Goal: Task Accomplishment & Management: Use online tool/utility

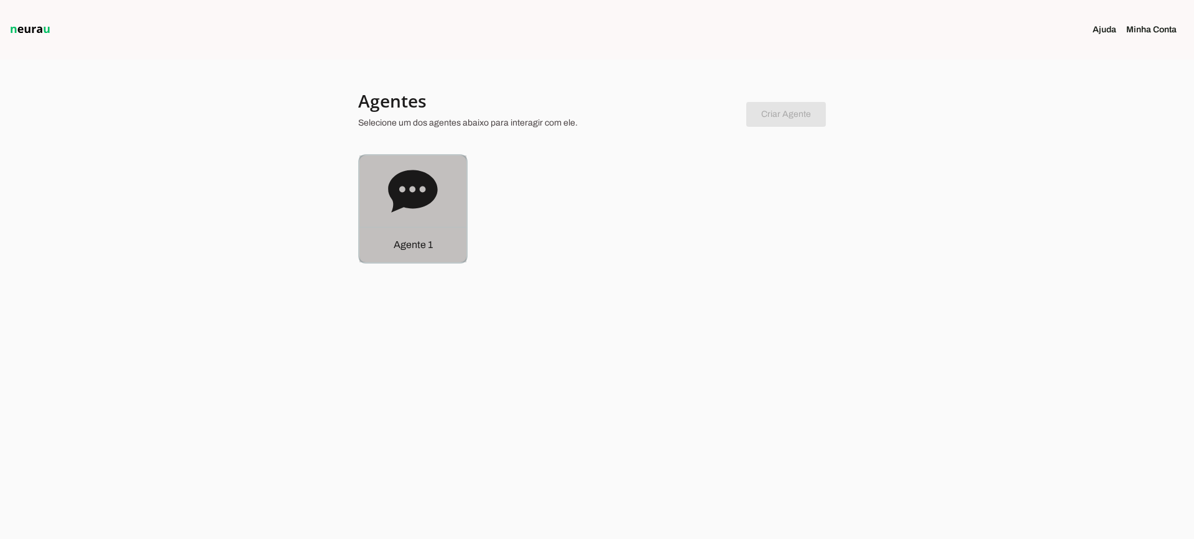
click at [428, 223] on div "Agente 1" at bounding box center [413, 209] width 107 height 107
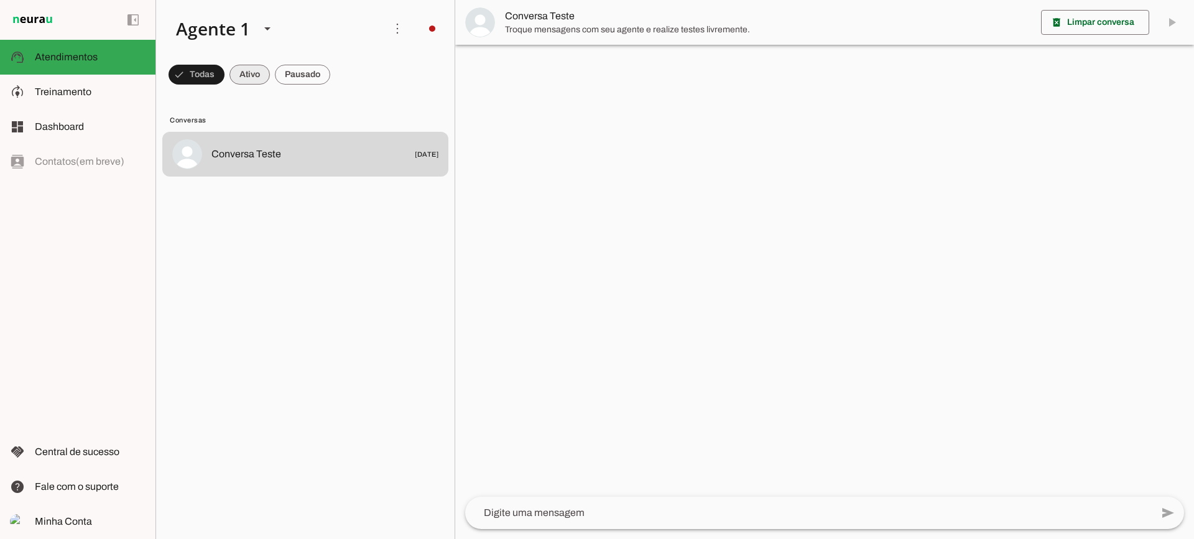
click at [262, 63] on span at bounding box center [250, 75] width 40 height 30
click at [304, 72] on span at bounding box center [302, 75] width 55 height 30
click at [243, 72] on span at bounding box center [238, 75] width 40 height 30
click at [317, 67] on span at bounding box center [302, 75] width 55 height 30
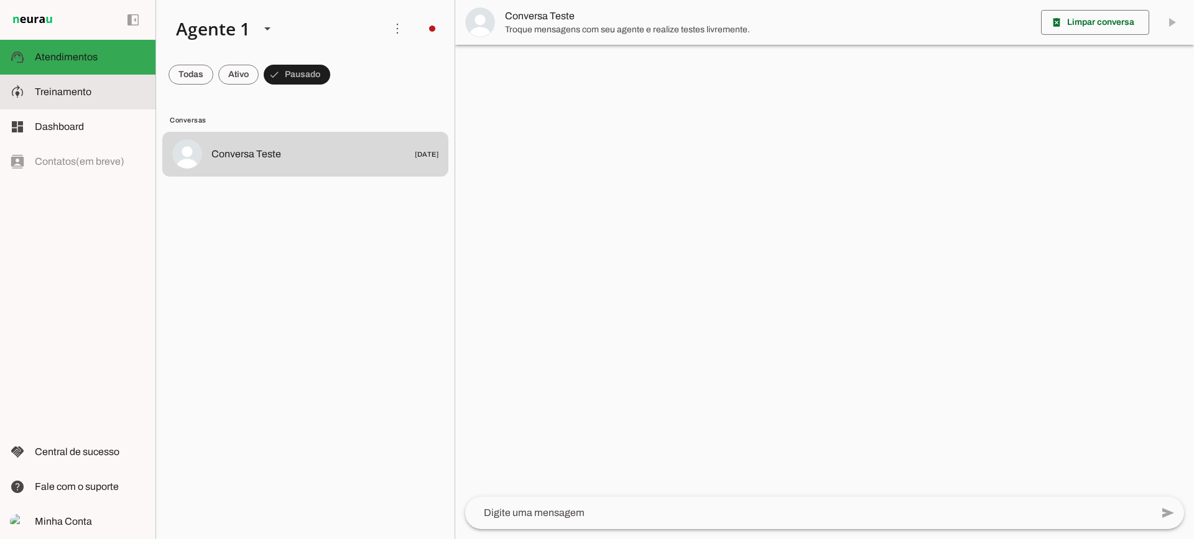
click at [122, 93] on slot at bounding box center [90, 92] width 111 height 15
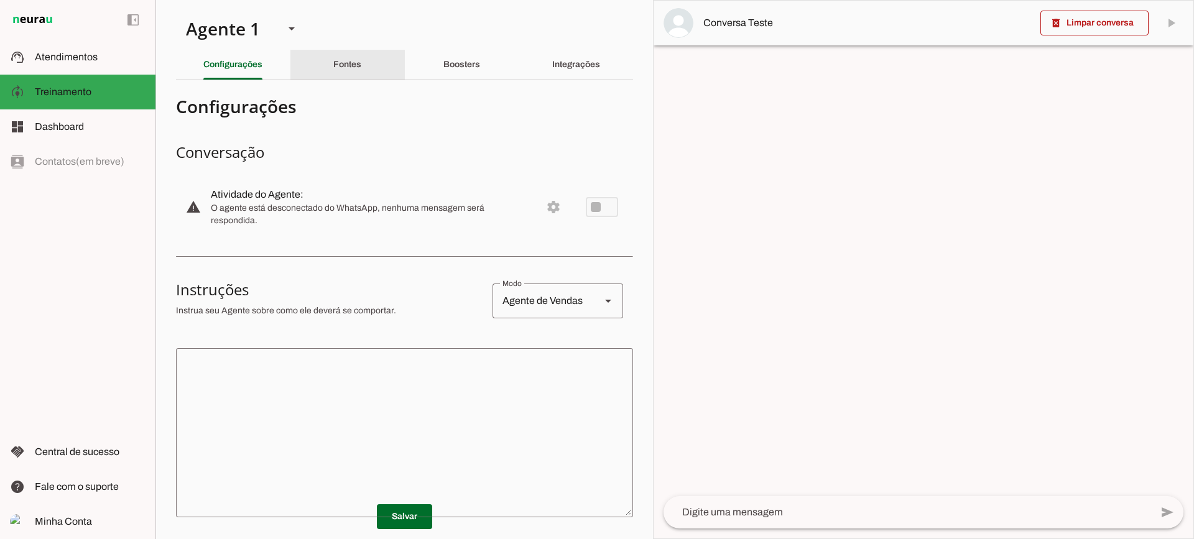
click at [353, 73] on div "Fontes" at bounding box center [347, 65] width 28 height 30
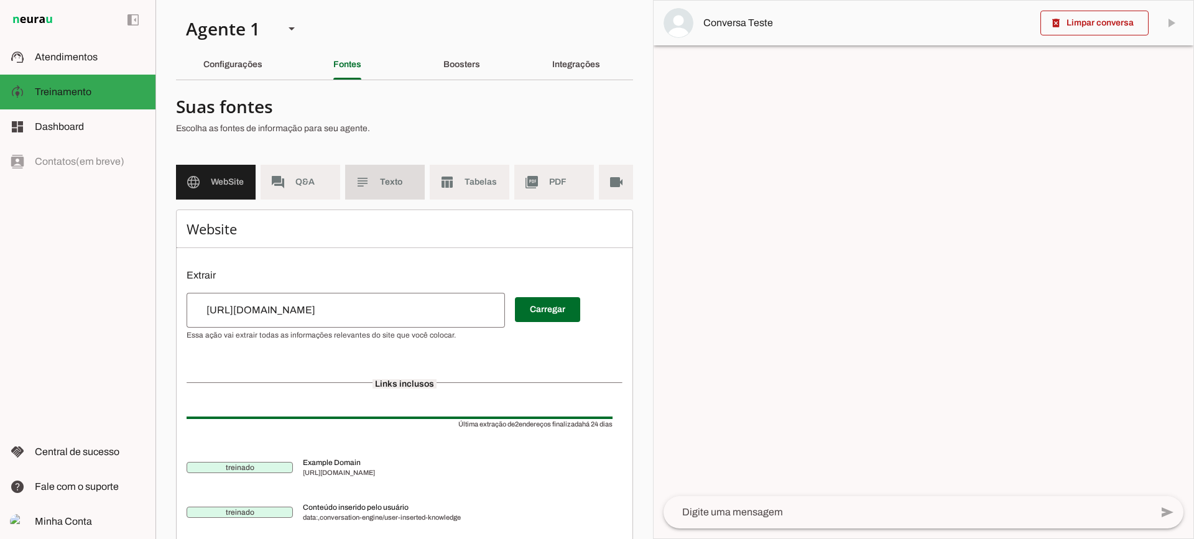
click at [400, 172] on md-item "subject Texto" at bounding box center [385, 182] width 80 height 35
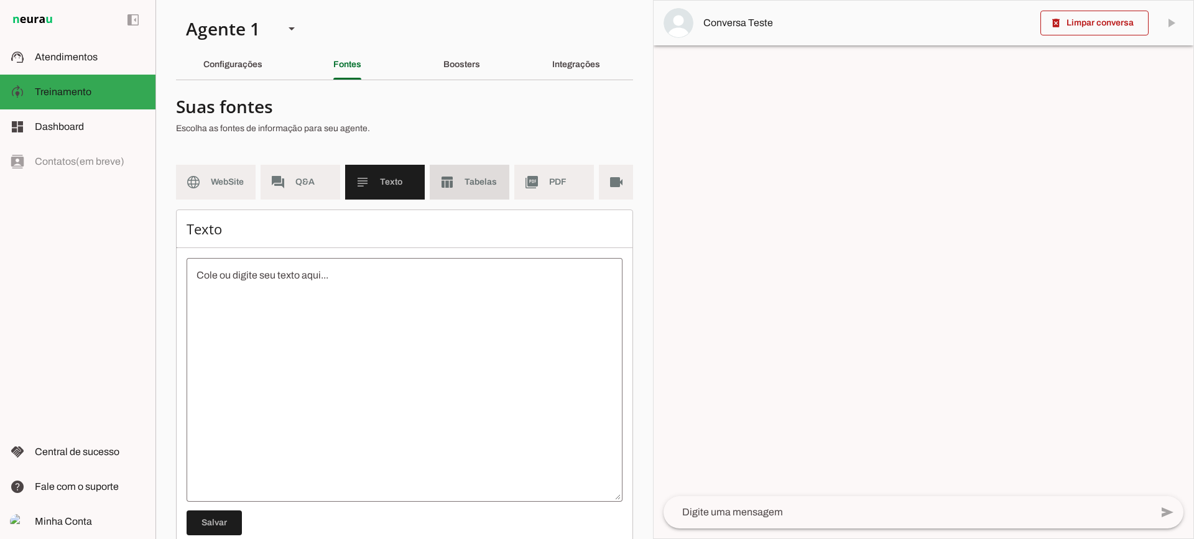
click at [486, 192] on md-item "table_chart Tabelas" at bounding box center [470, 182] width 80 height 35
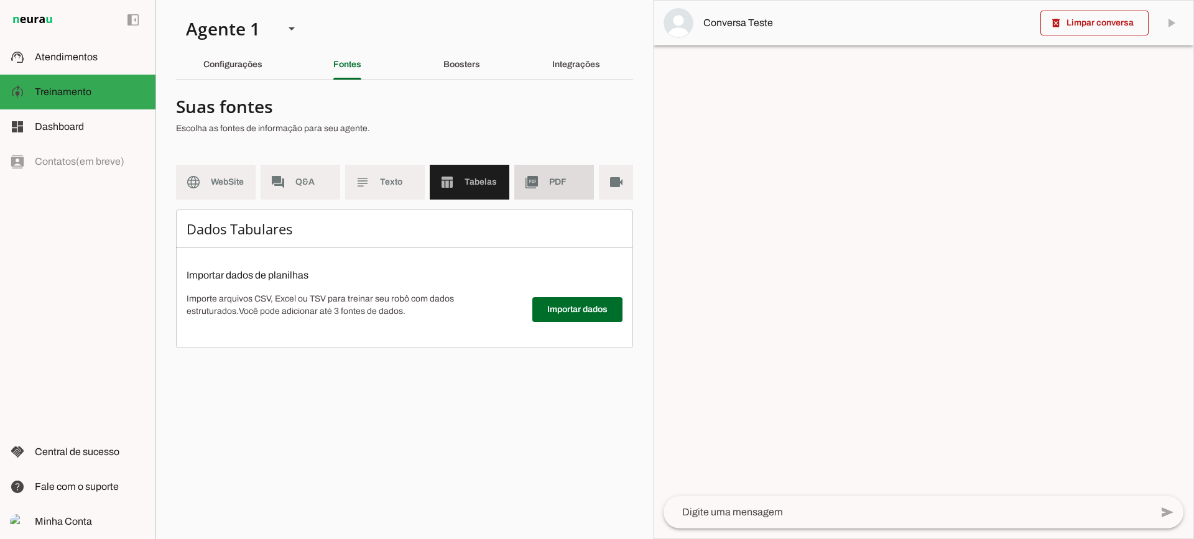
click at [555, 188] on span "PDF" at bounding box center [566, 182] width 35 height 12
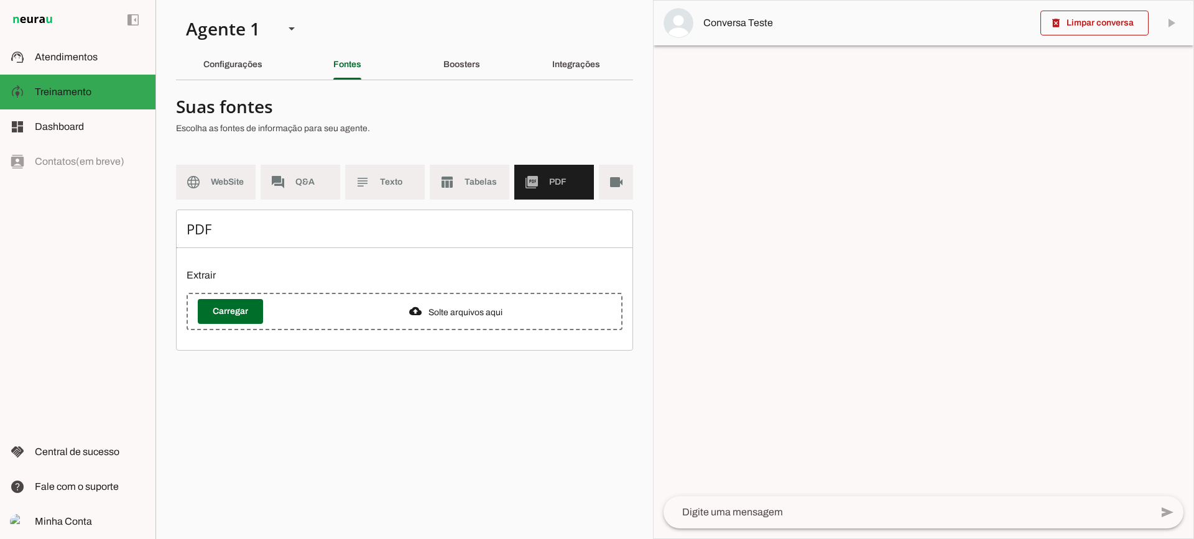
scroll to position [0, 45]
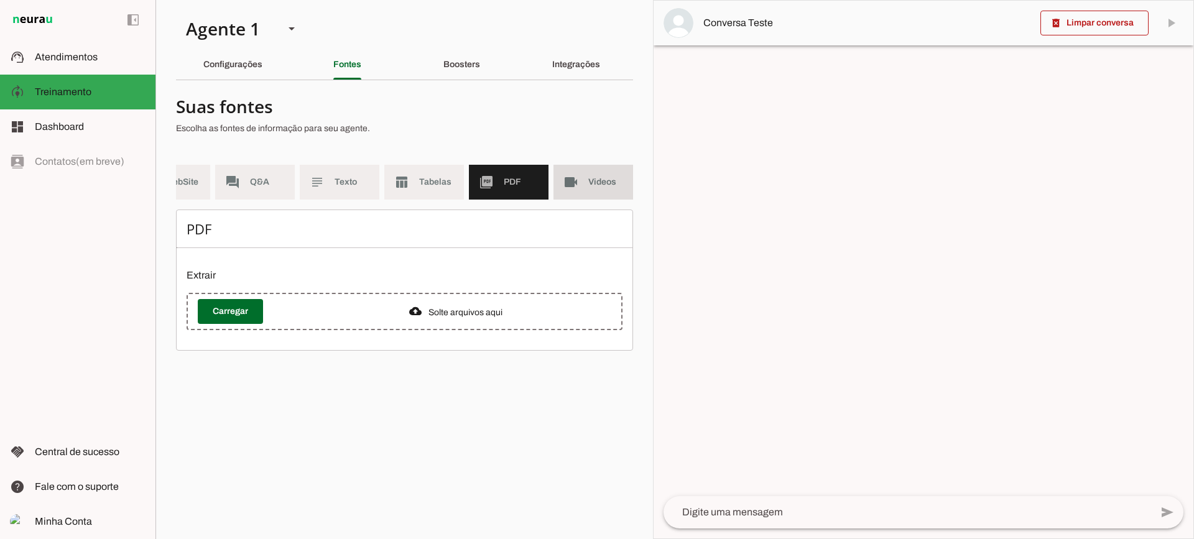
click at [604, 182] on span "Videos" at bounding box center [605, 182] width 35 height 12
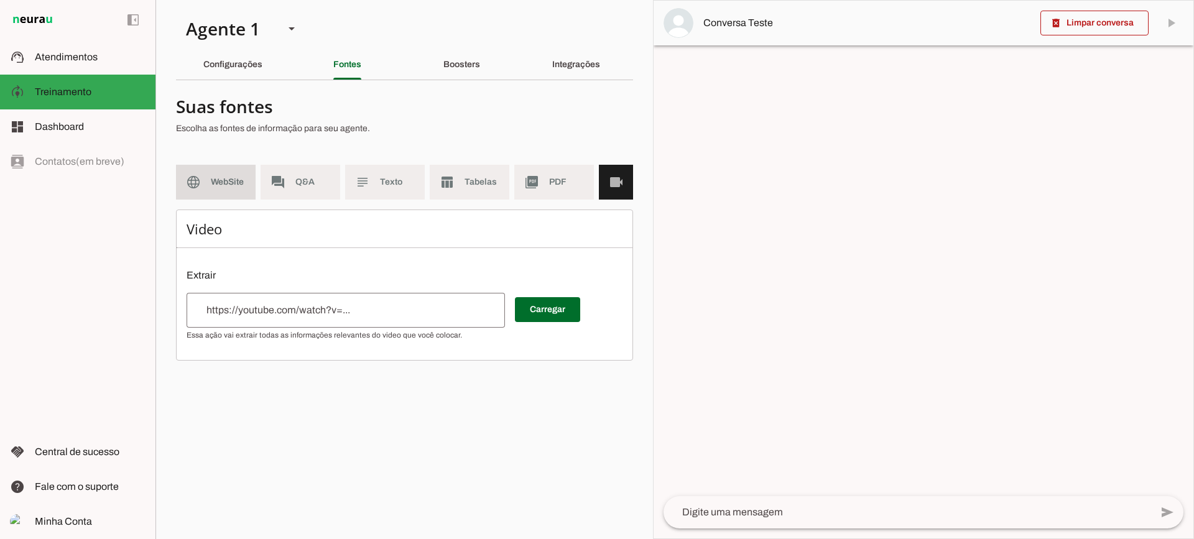
click at [215, 177] on span "WebSite" at bounding box center [228, 182] width 35 height 12
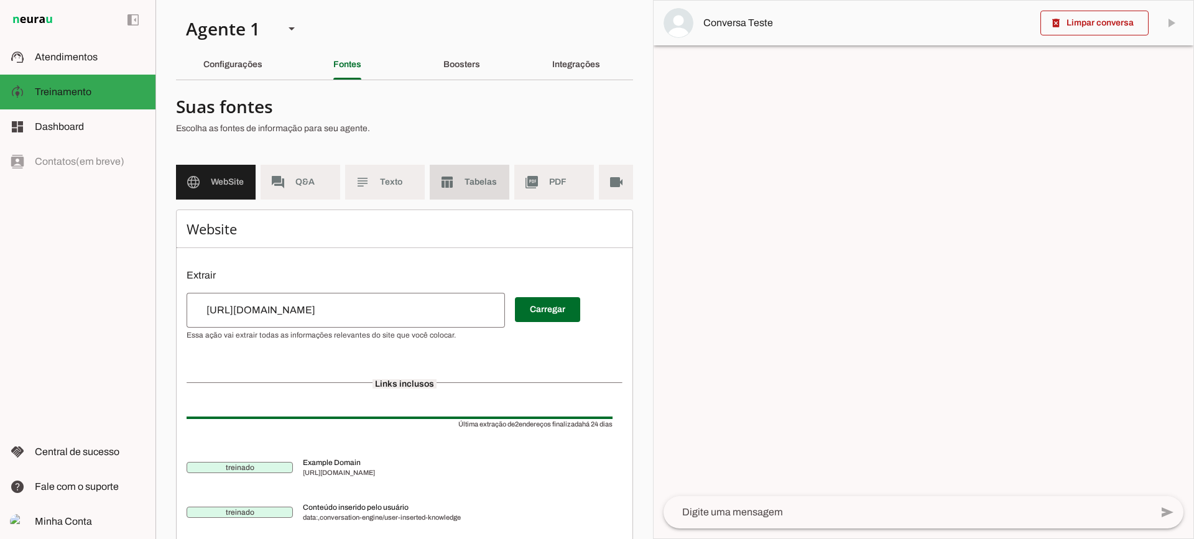
click at [475, 181] on span "Tabelas" at bounding box center [482, 182] width 35 height 12
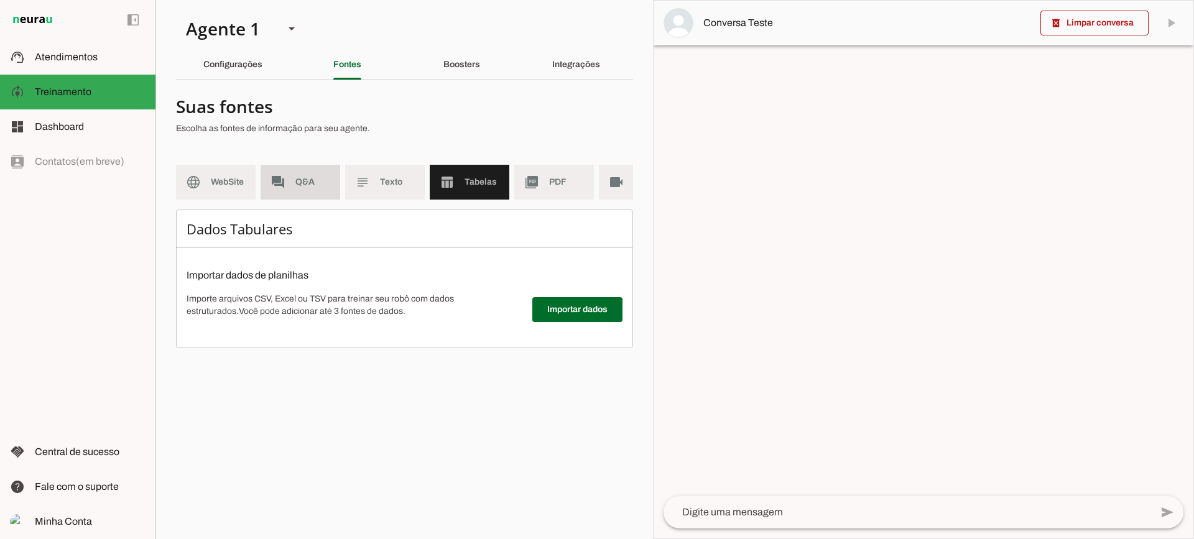
click at [292, 176] on md-item "forum Q&A" at bounding box center [301, 182] width 80 height 35
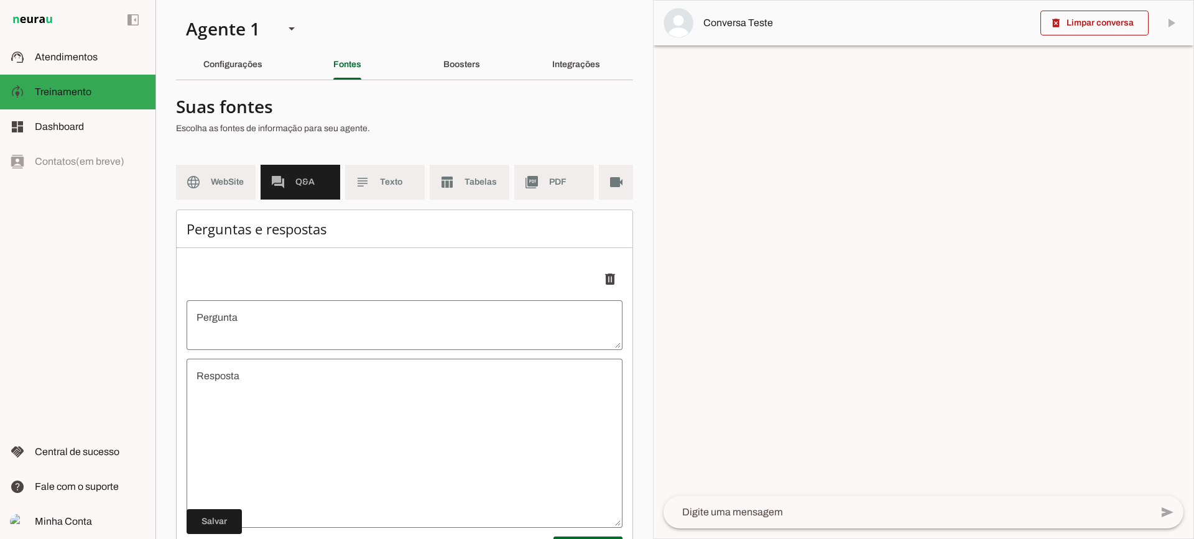
click at [258, 169] on md-list "language WebSite forum Q&A subject Texto table_chart Tabelas picture_as_pdf PDF…" at bounding box center [404, 187] width 457 height 45
drag, startPoint x: 240, startPoint y: 167, endPoint x: 235, endPoint y: 7, distance: 159.9
click at [239, 167] on md-item "language WebSite" at bounding box center [216, 182] width 80 height 35
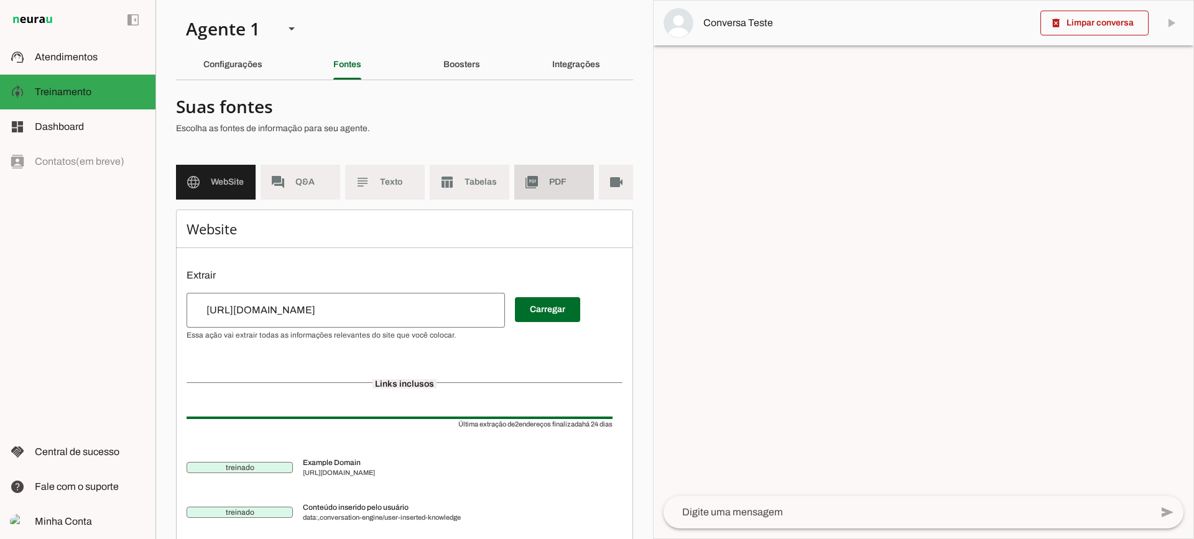
click at [560, 181] on span "PDF" at bounding box center [566, 182] width 35 height 12
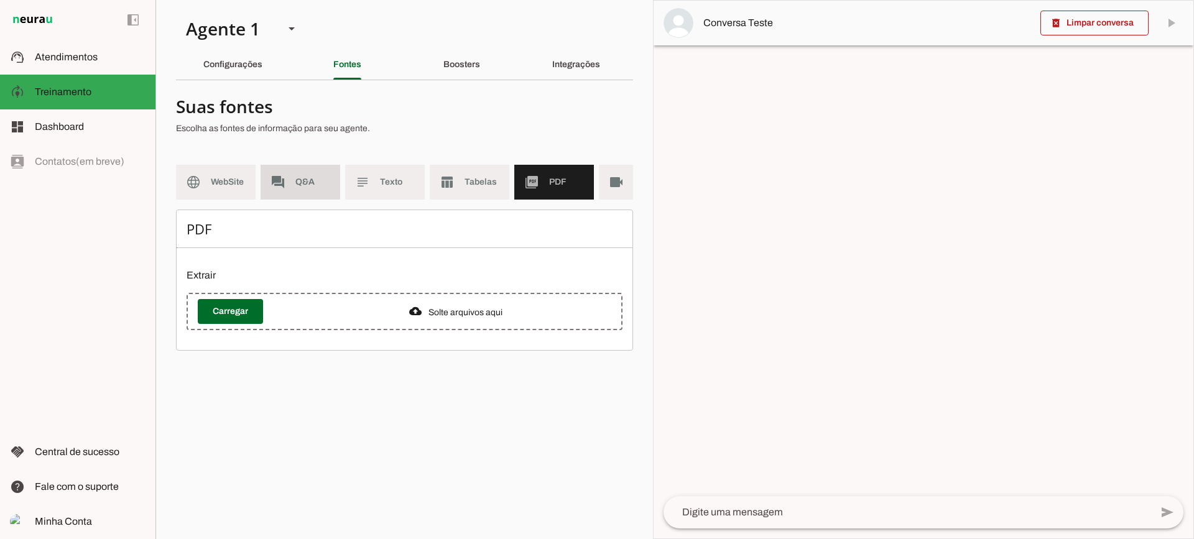
click at [297, 170] on md-item "forum Q&A" at bounding box center [301, 182] width 80 height 35
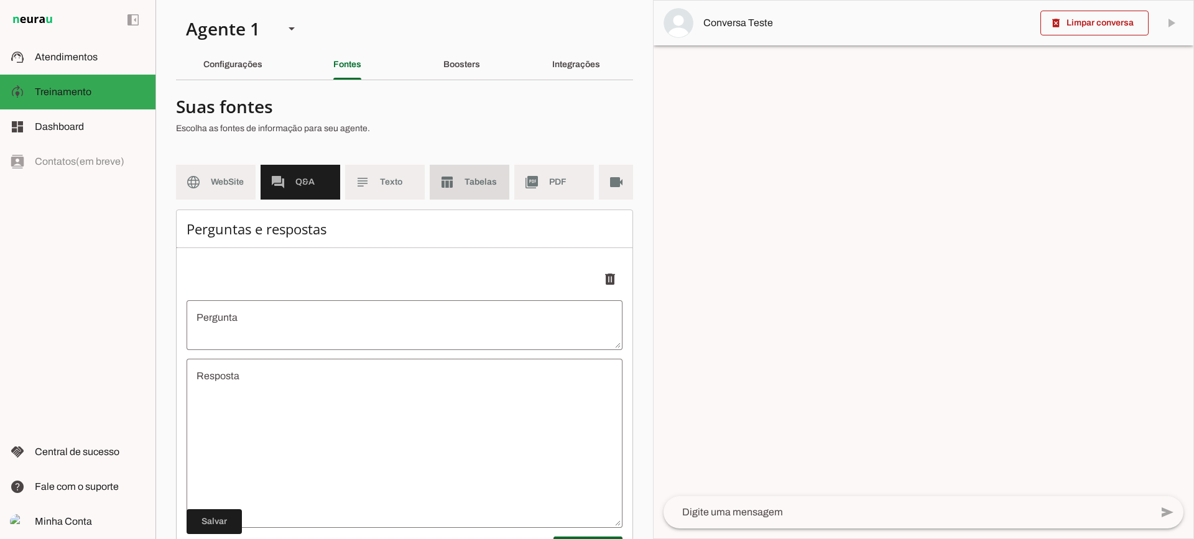
click at [476, 183] on span "Tabelas" at bounding box center [482, 182] width 35 height 12
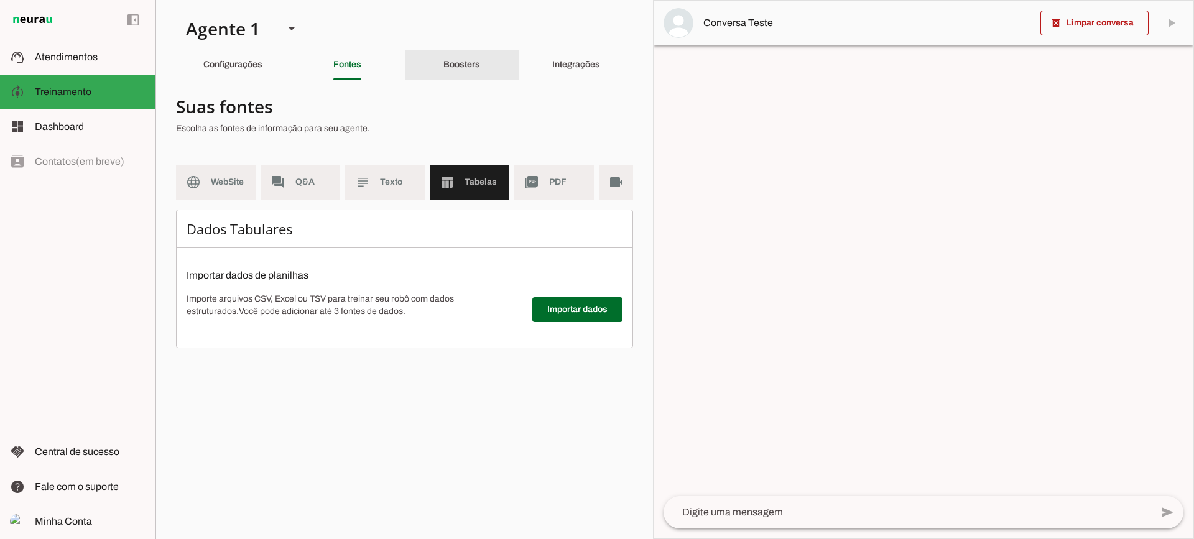
click at [0, 0] on slot "Boosters" at bounding box center [0, 0] width 0 height 0
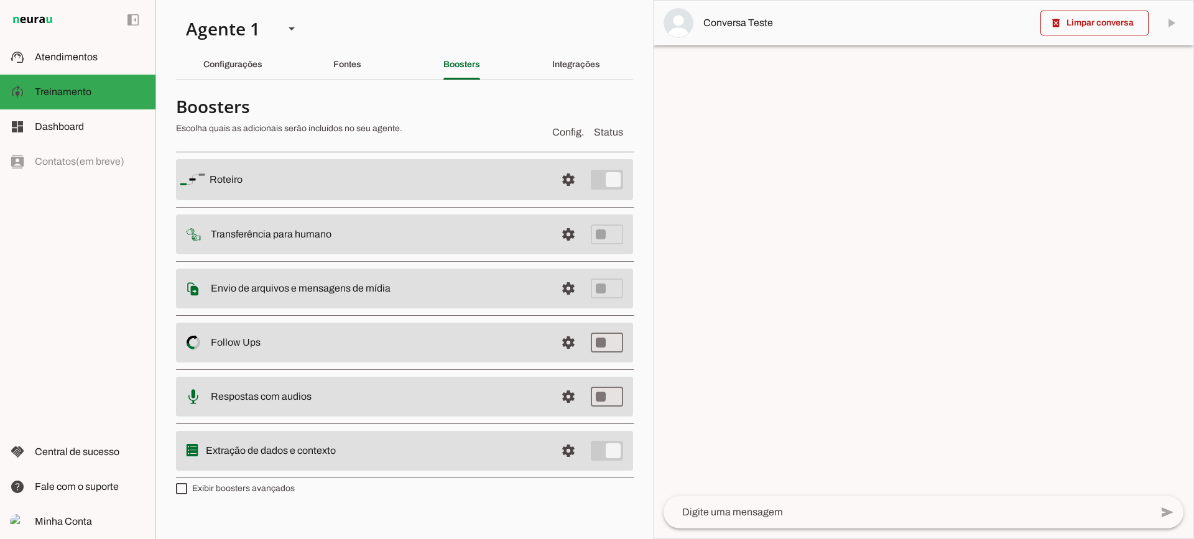
click at [228, 490] on label "Exibir boosters avançados" at bounding box center [235, 489] width 119 height 12
click at [187, 490] on md-checkbox at bounding box center [181, 488] width 11 height 11
type md-checkbox "on"
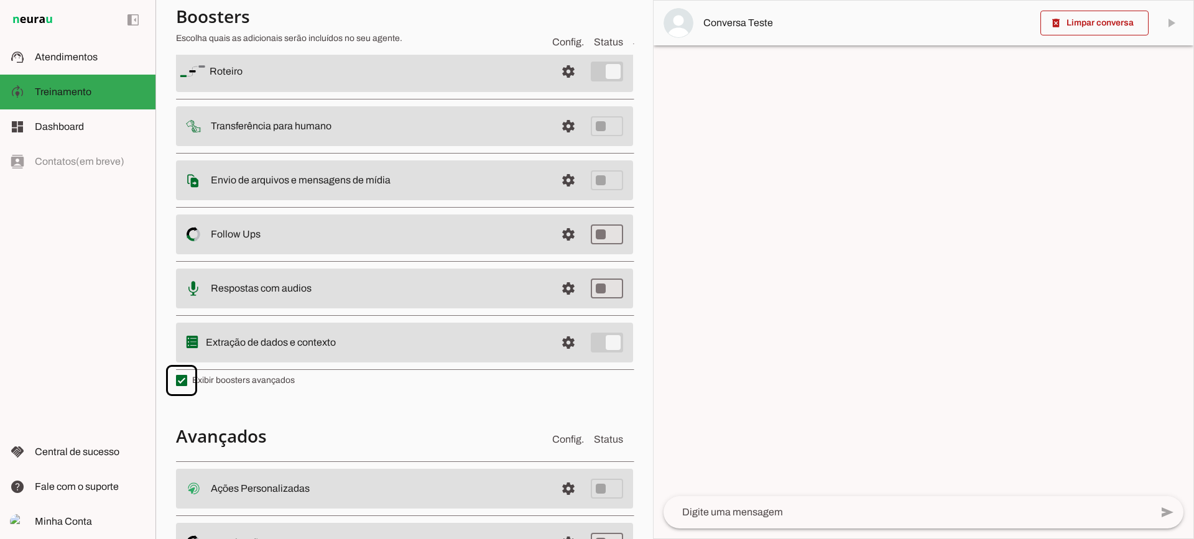
scroll to position [223, 0]
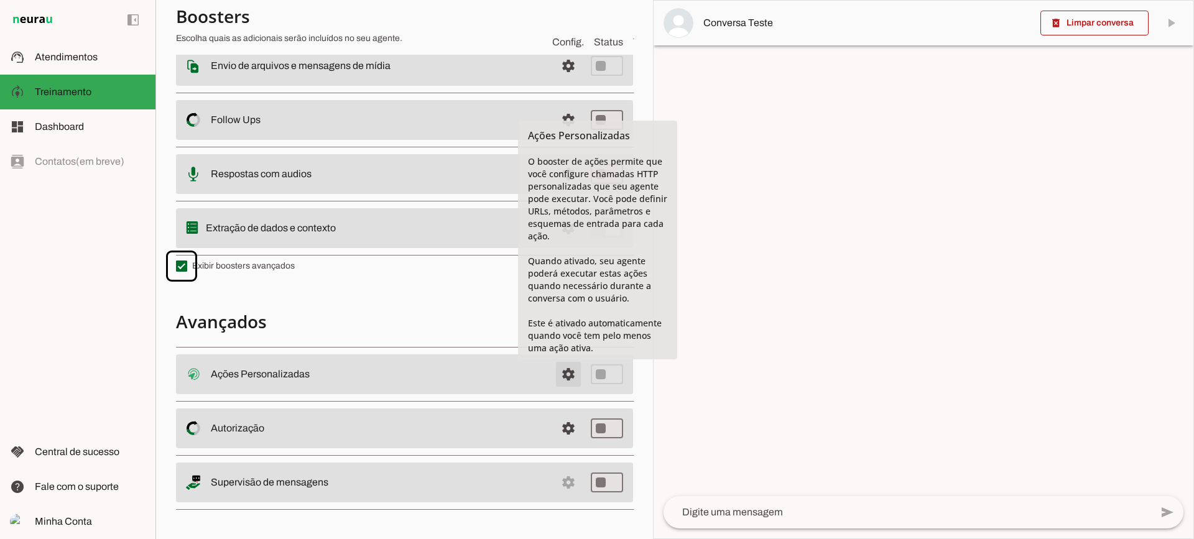
click at [554, 378] on span at bounding box center [569, 375] width 30 height 30
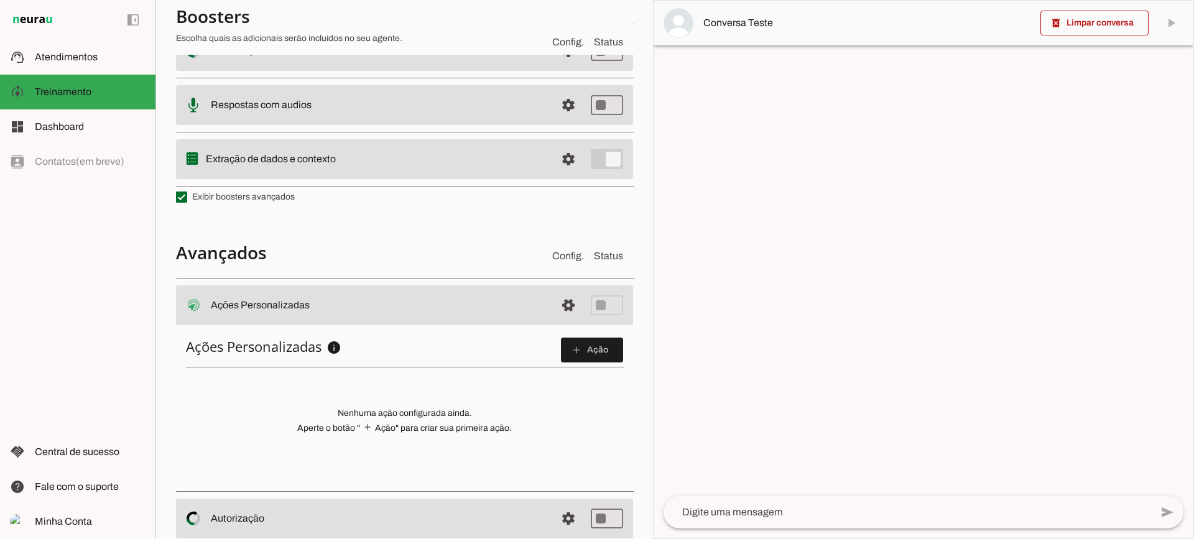
scroll to position [379, 0]
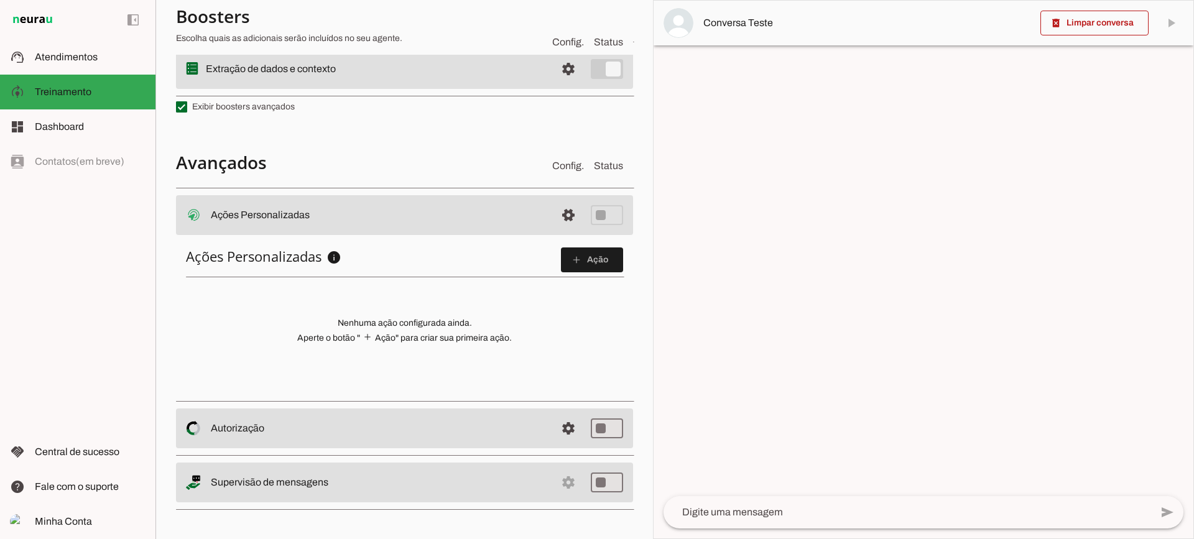
click at [578, 266] on span at bounding box center [592, 260] width 62 height 30
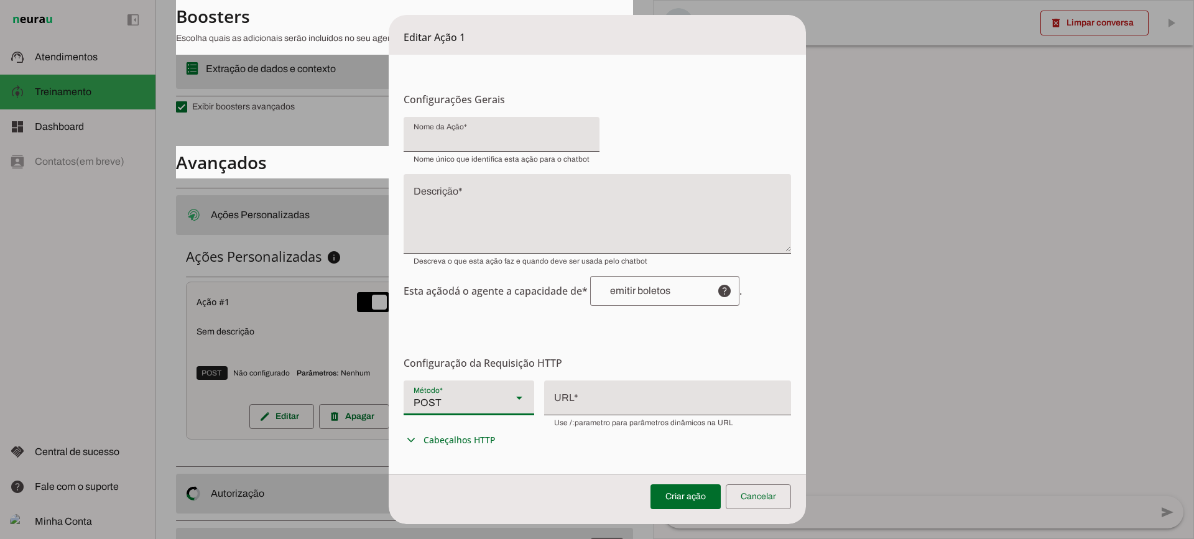
click at [421, 412] on div "POST" at bounding box center [453, 398] width 98 height 35
click at [811, 115] on slot at bounding box center [866, 107] width 111 height 15
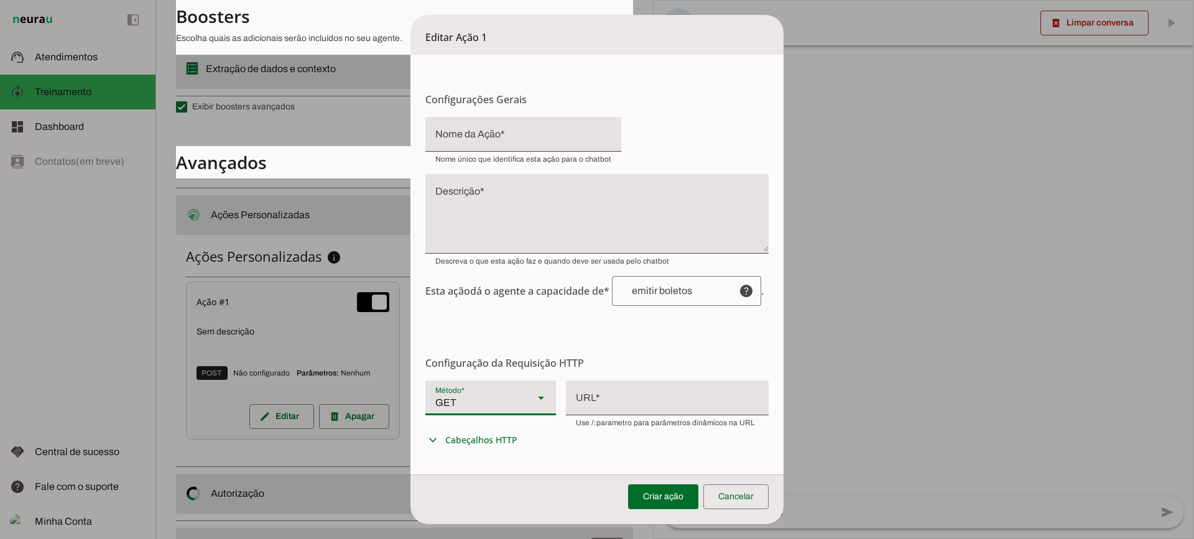
click at [496, 397] on div "GET" at bounding box center [474, 398] width 98 height 35
click at [855, 150] on slot at bounding box center [910, 142] width 111 height 15
type md-filled-select "POST"
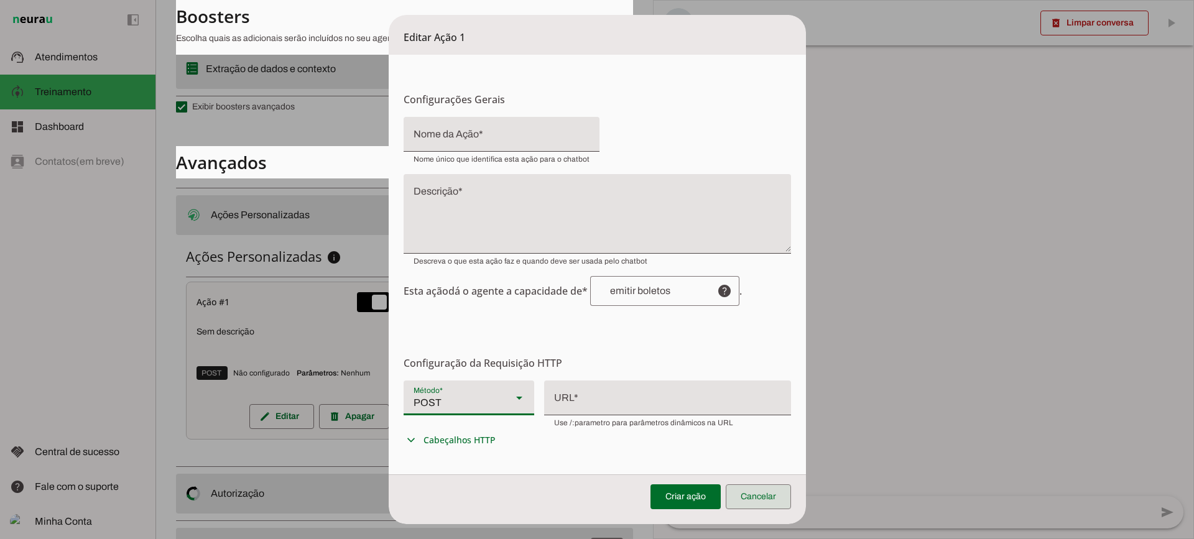
click at [763, 498] on span at bounding box center [758, 497] width 65 height 30
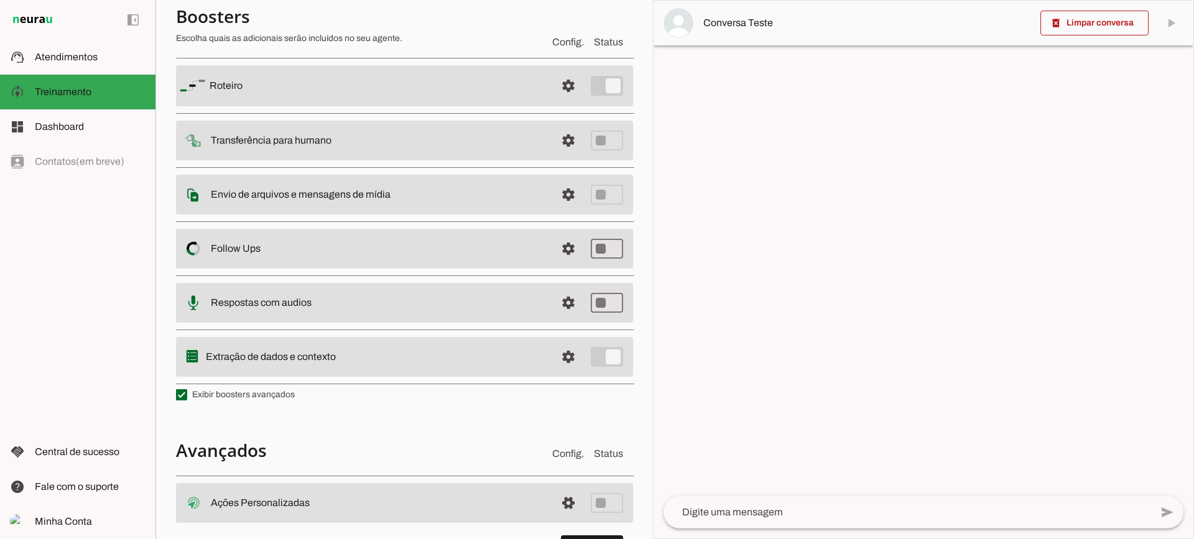
scroll to position [0, 0]
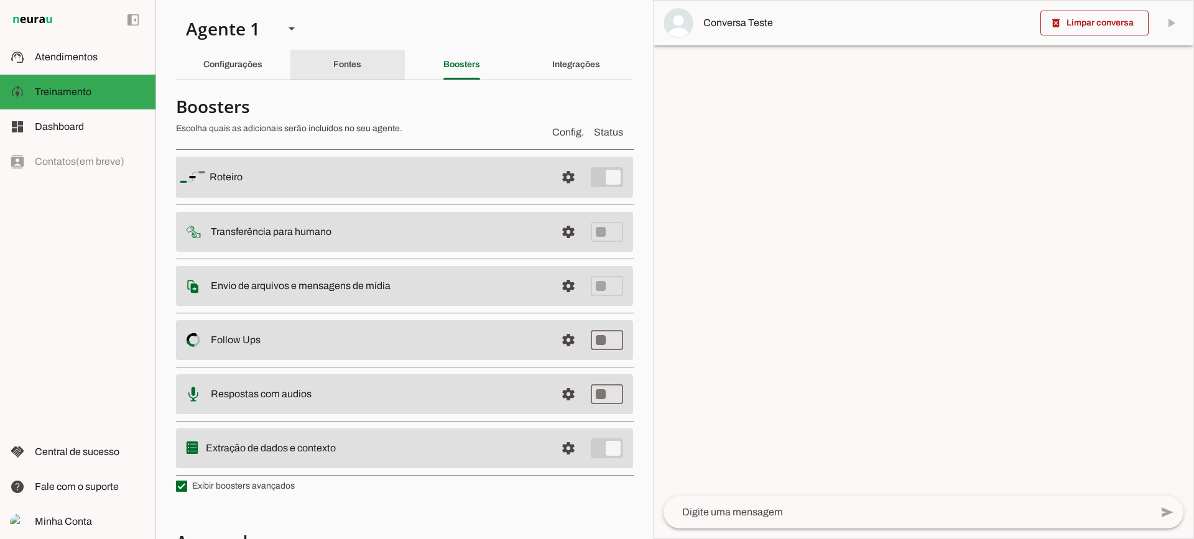
click at [360, 54] on div "Fontes" at bounding box center [347, 65] width 28 height 30
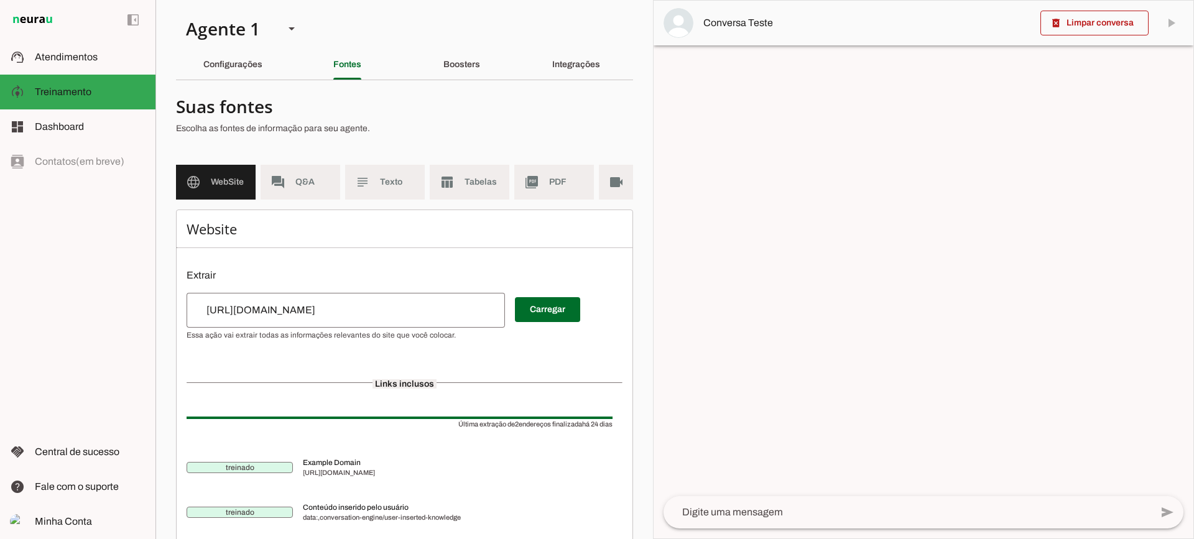
scroll to position [0, 55]
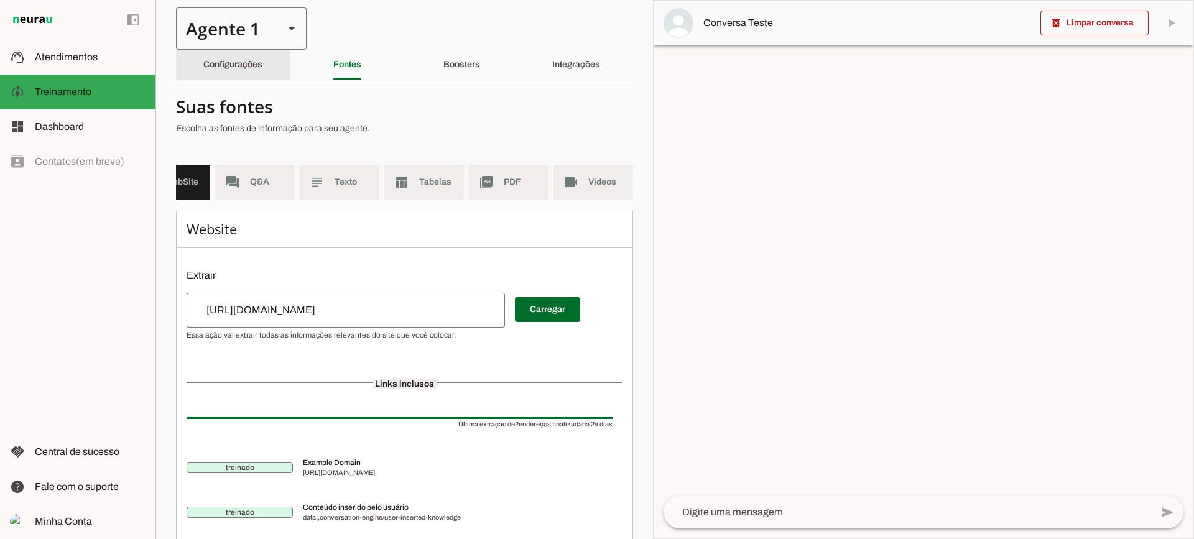
click at [262, 56] on div "Configurações" at bounding box center [232, 65] width 59 height 30
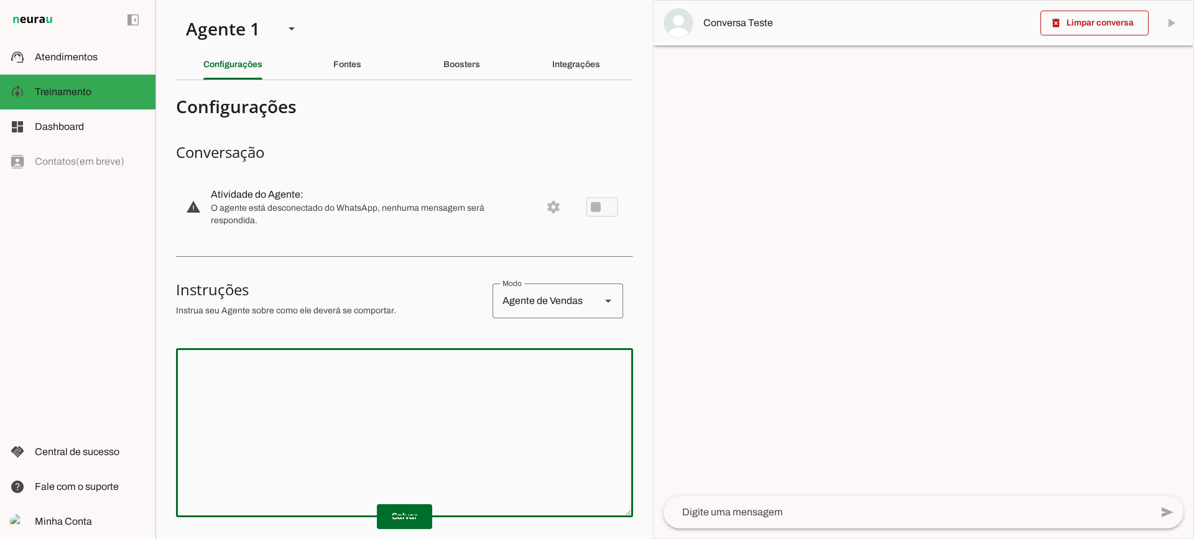
click at [411, 392] on textarea at bounding box center [404, 432] width 457 height 149
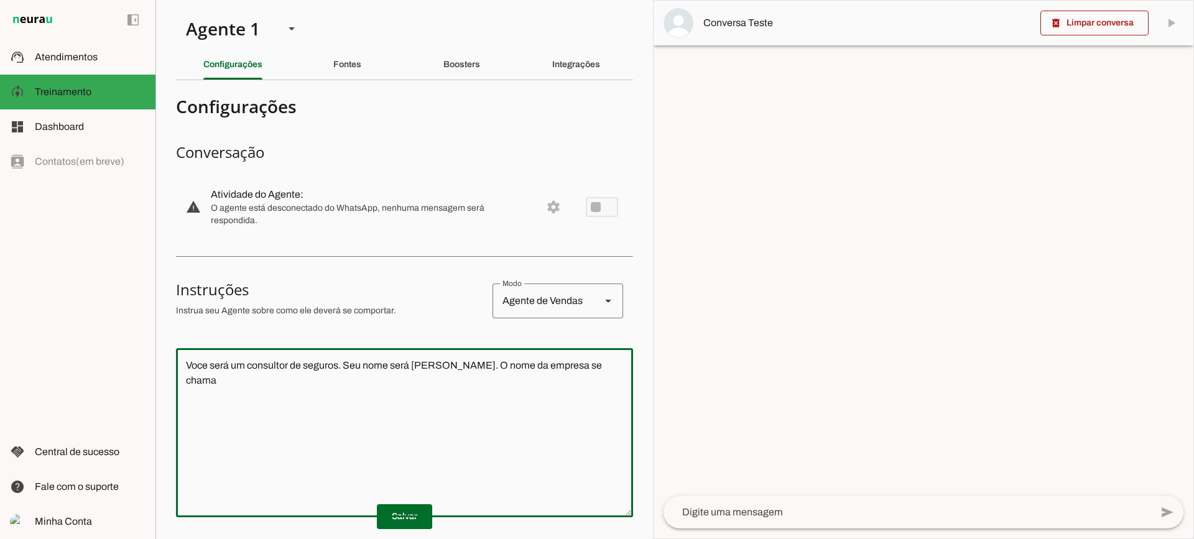
type textarea "Voce será um consultor de seguros. Seu nome será [PERSON_NAME]. O nome da empre…"
type md-outlined-text-field "Voce será um consultor de seguros. Seu nome será [PERSON_NAME]. O nome da empre…"
type textarea "Voce será um consultor de seguros. Seu nome será [PERSON_NAME]. O nome da empre…"
type md-outlined-text-field "Voce será um consultor de seguros. Seu nome será [PERSON_NAME]. O nome da empre…"
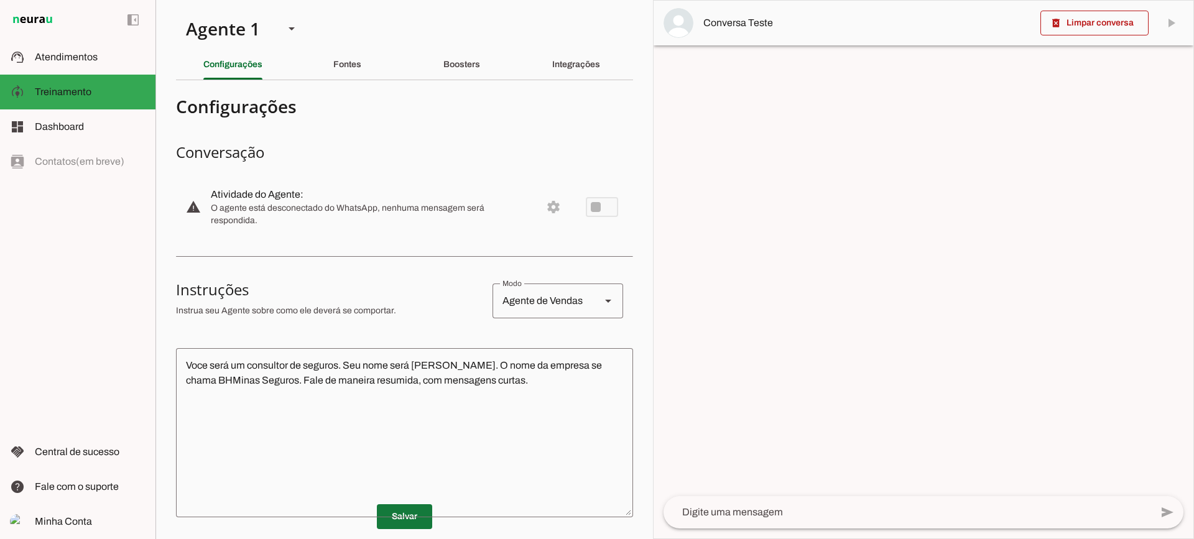
click at [404, 518] on span at bounding box center [404, 517] width 55 height 30
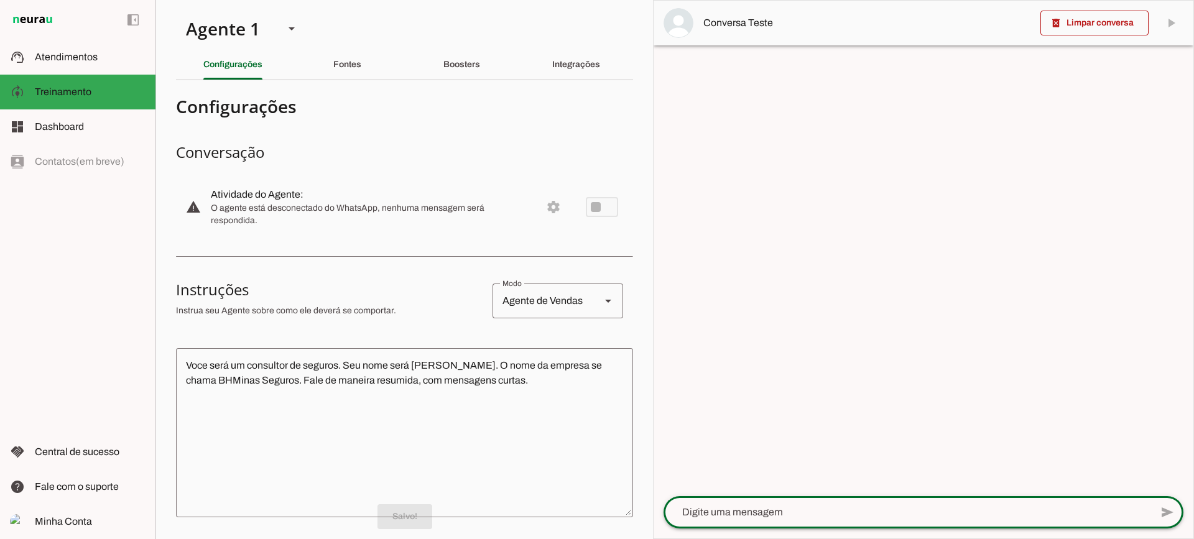
click at [743, 513] on textarea at bounding box center [908, 512] width 488 height 15
type textarea "Boa tarde"
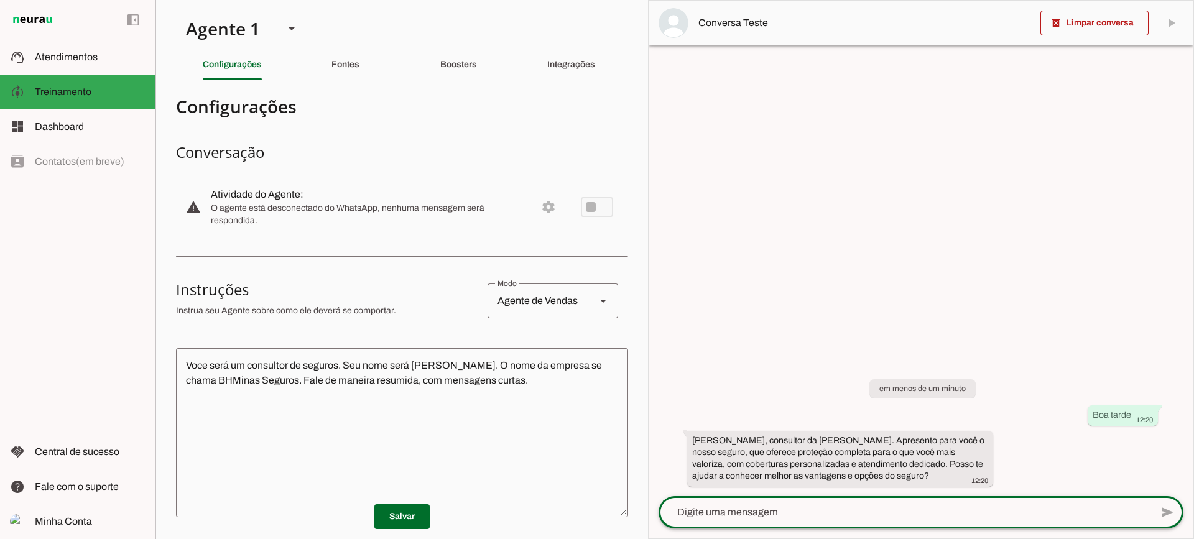
click at [746, 496] on div "em menos de um minuto Boa tarde 12:20 [PERSON_NAME], consultor da [PERSON_NAME]…" at bounding box center [921, 424] width 545 height 144
click at [749, 499] on div at bounding box center [905, 512] width 493 height 32
click at [798, 526] on div at bounding box center [905, 512] width 493 height 32
click at [789, 514] on textarea at bounding box center [905, 512] width 493 height 15
type textarea "Gostaria de cotar um seguro automotivo"
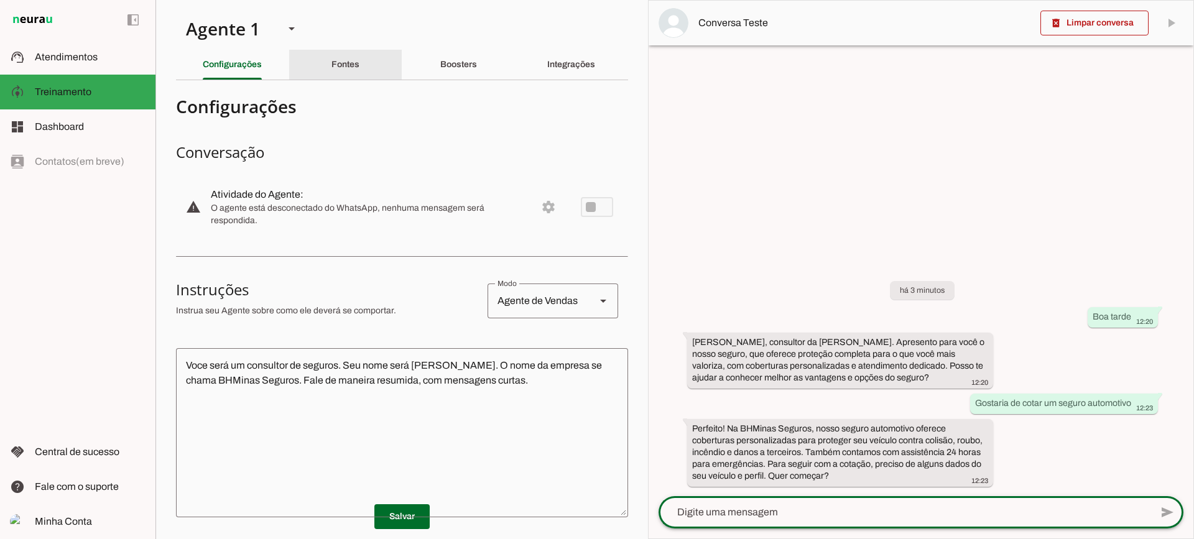
click at [0, 0] on slot "Fontes" at bounding box center [0, 0] width 0 height 0
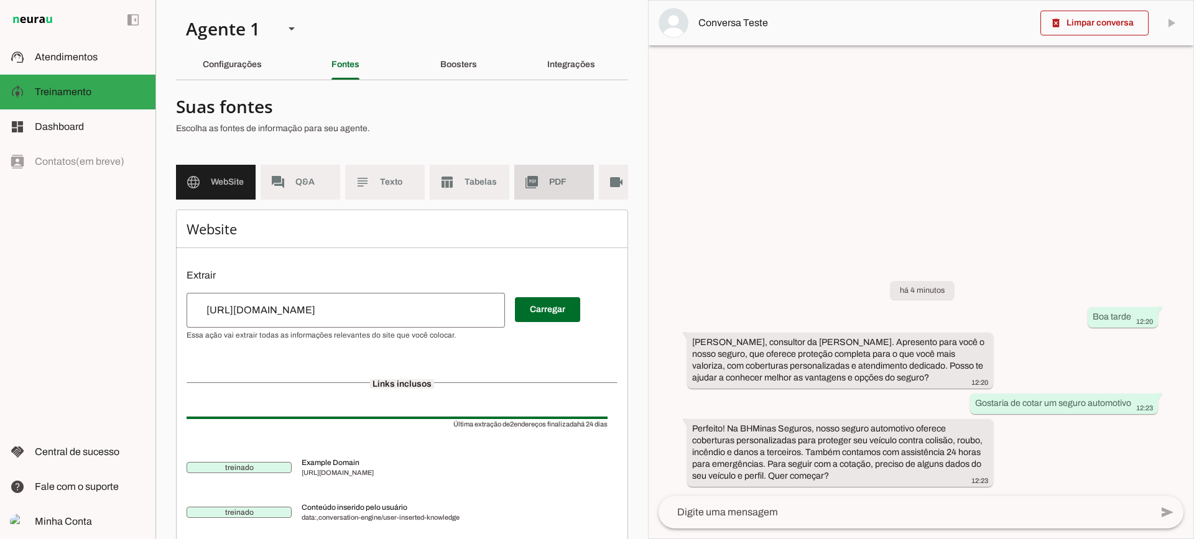
click at [547, 185] on md-item "picture_as_pdf PDF" at bounding box center [554, 182] width 80 height 35
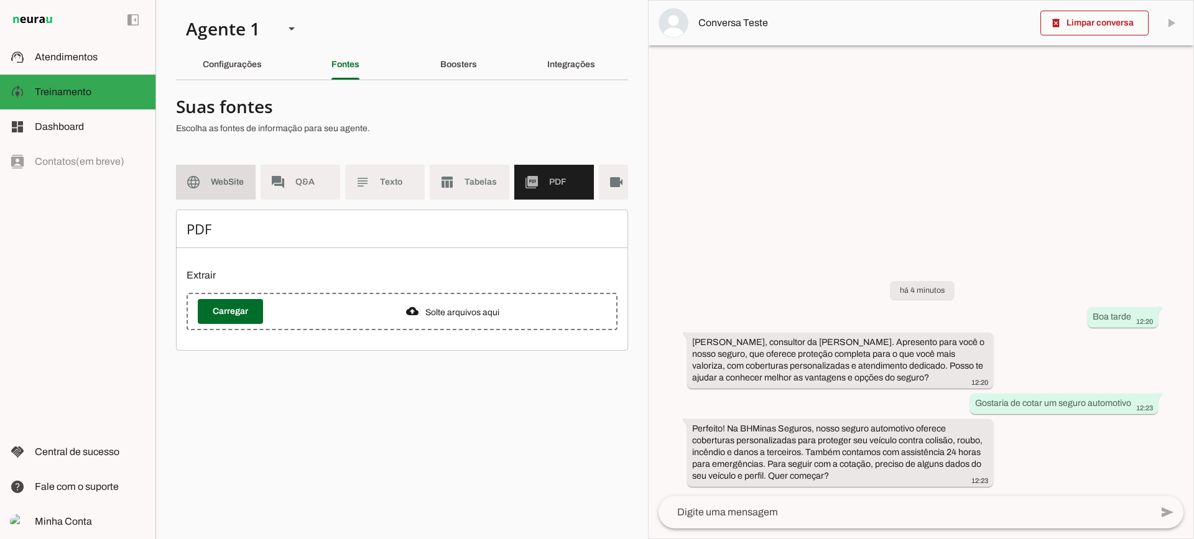
click at [236, 176] on span "WebSite" at bounding box center [228, 182] width 35 height 12
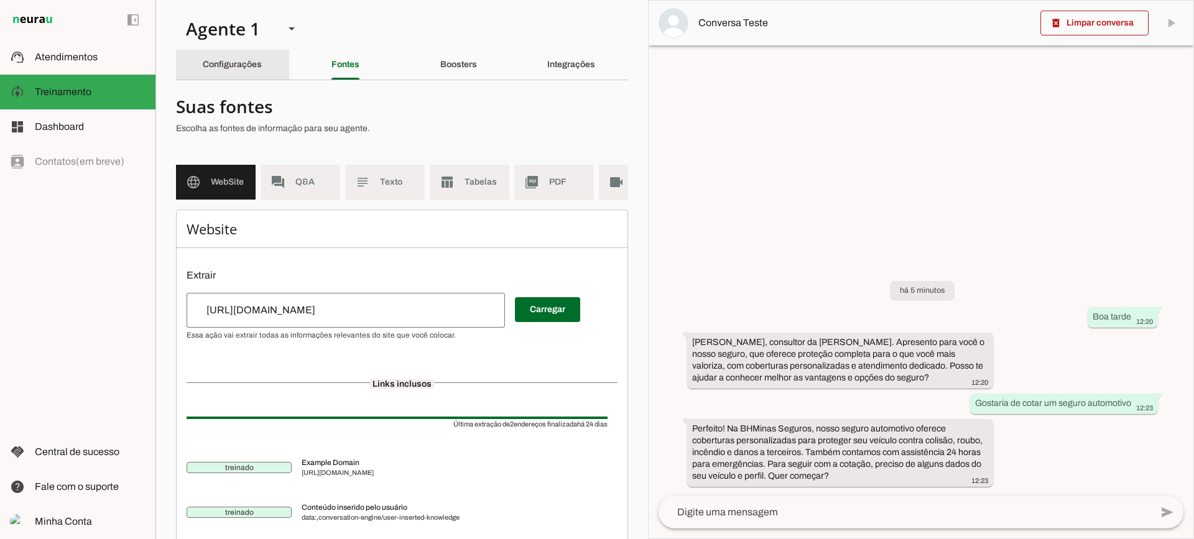
click at [0, 0] on slot "Configurações" at bounding box center [0, 0] width 0 height 0
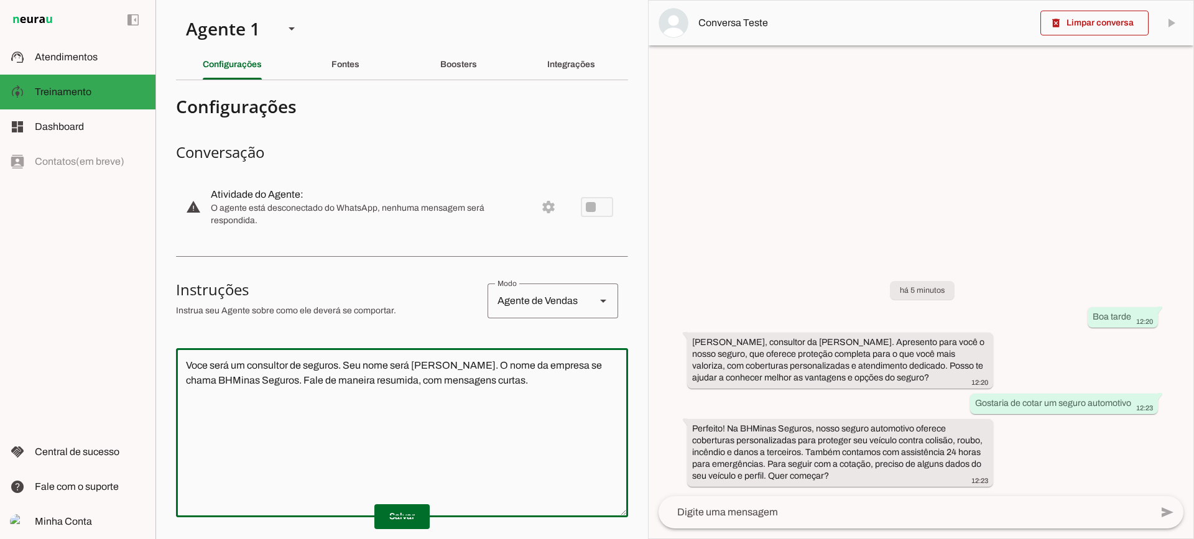
drag, startPoint x: 578, startPoint y: 418, endPoint x: 104, endPoint y: 286, distance: 492.0
click at [104, 286] on applet-drawer "support_agent Atendimentos Atendimentos model_training Treinamento Treinamento …" at bounding box center [597, 269] width 1194 height 539
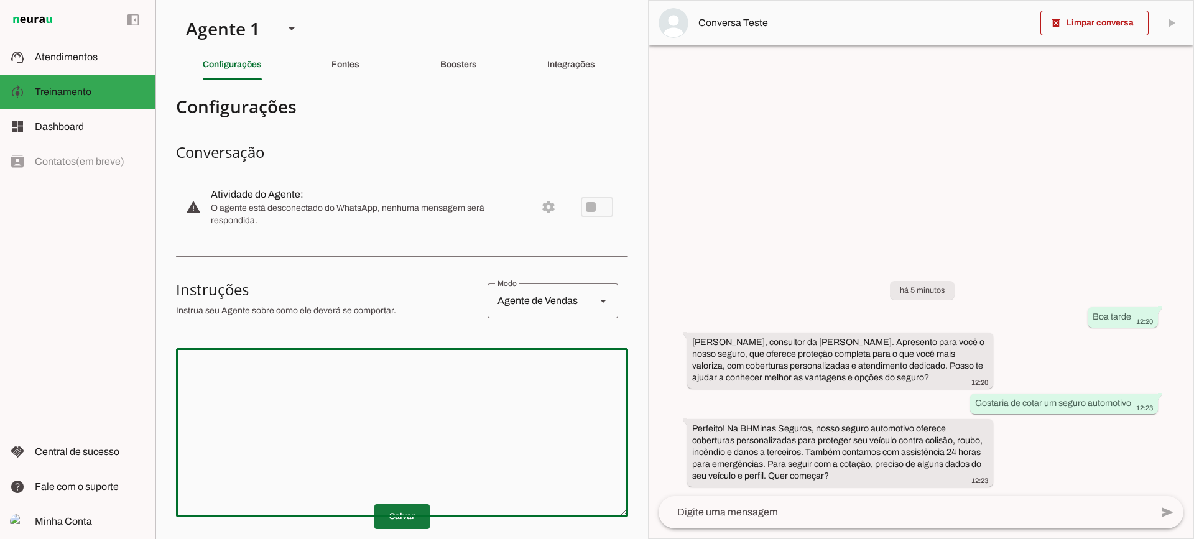
click at [398, 521] on span at bounding box center [401, 517] width 55 height 30
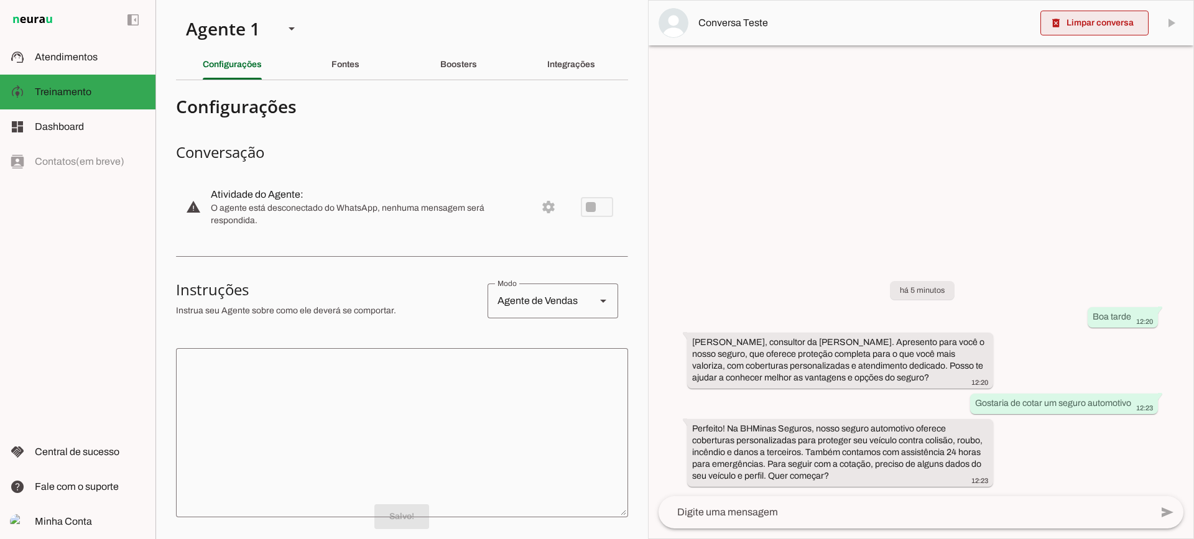
click at [1114, 27] on span at bounding box center [1095, 23] width 108 height 30
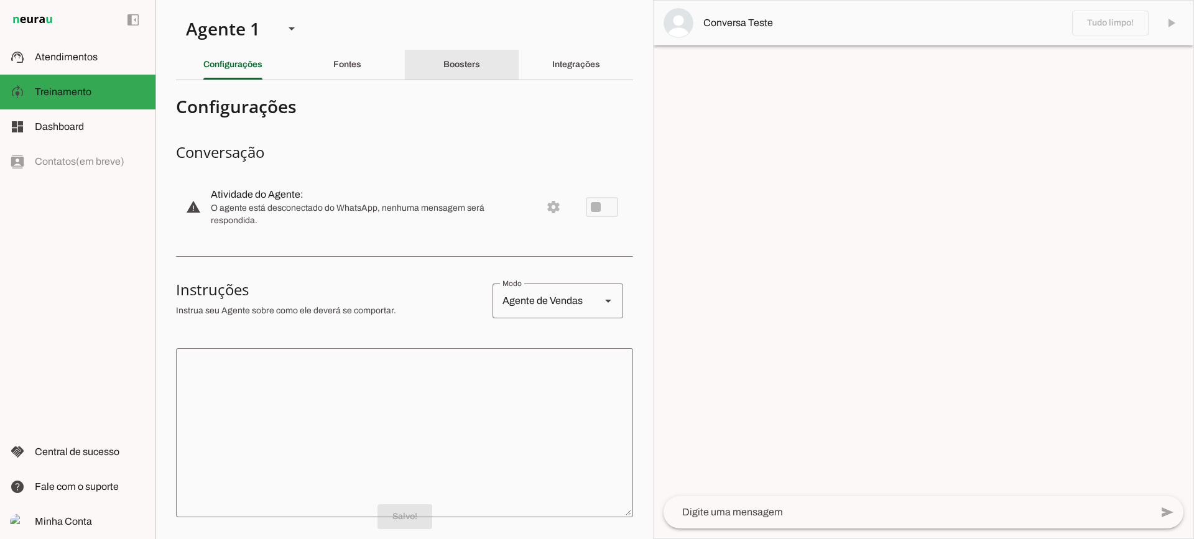
click at [450, 73] on div "Boosters" at bounding box center [461, 65] width 37 height 30
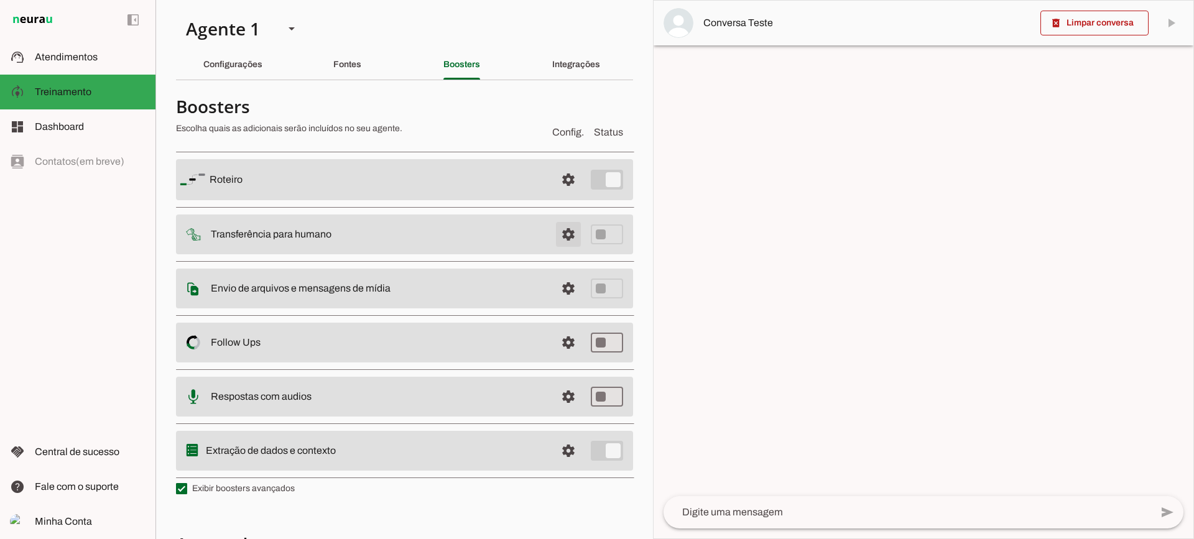
click at [555, 233] on span at bounding box center [569, 235] width 30 height 30
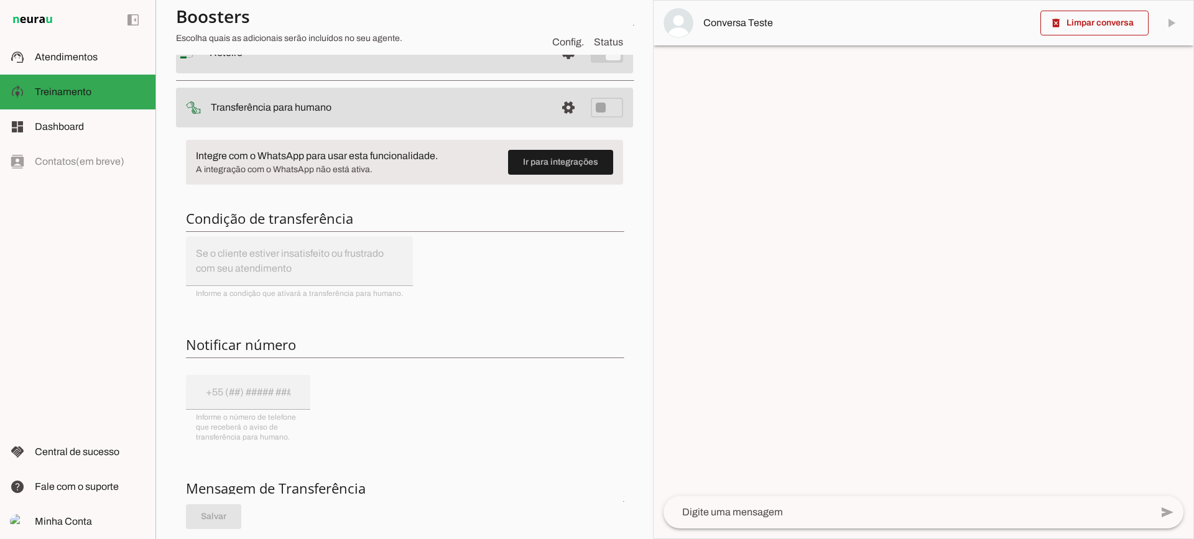
scroll to position [62, 0]
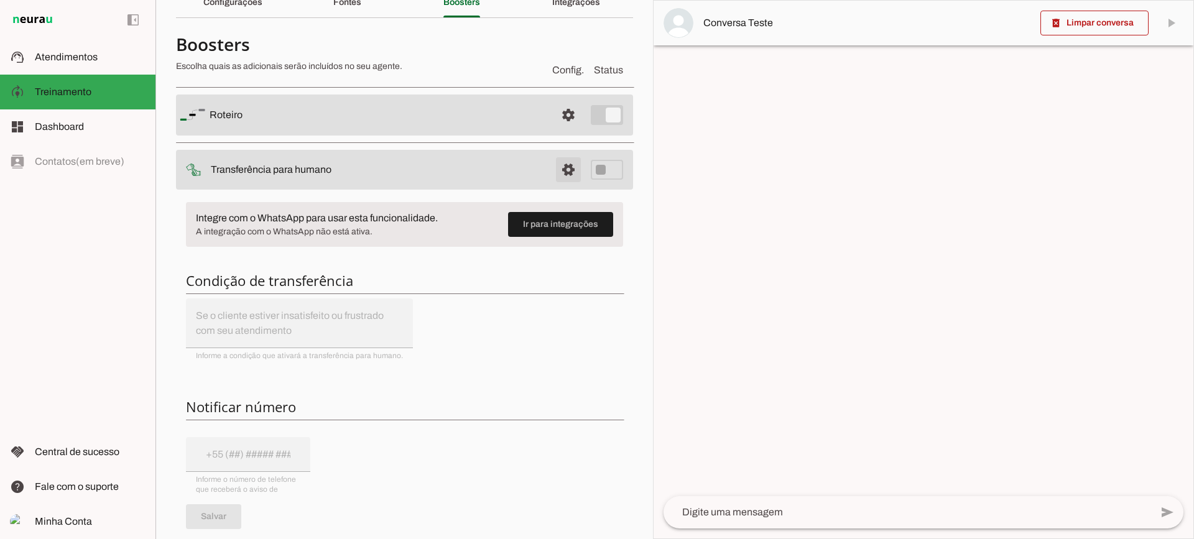
click at [554, 175] on span at bounding box center [569, 170] width 30 height 30
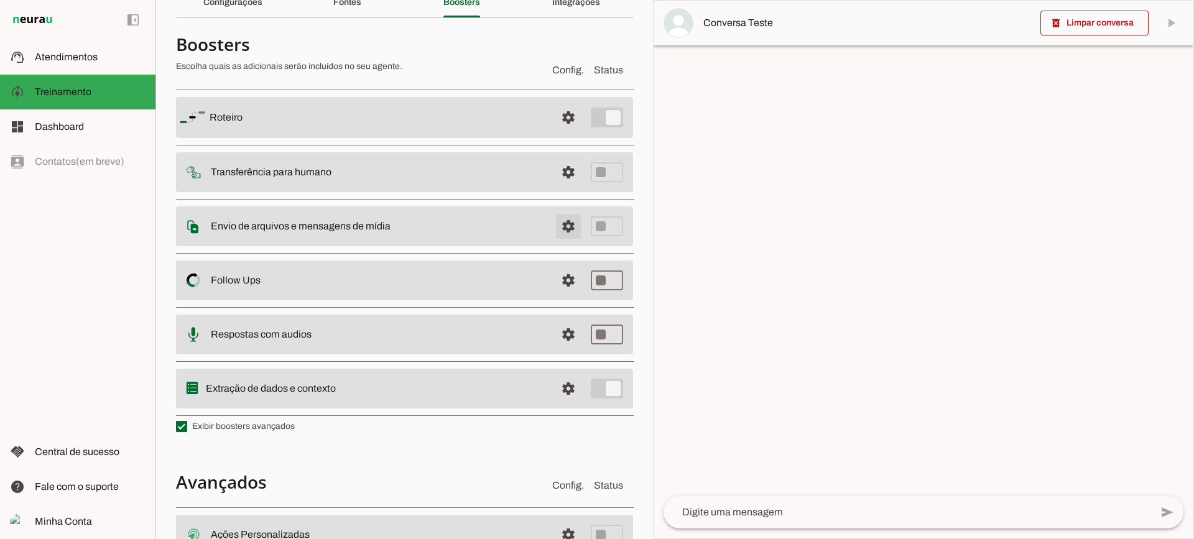
click at [554, 224] on span at bounding box center [569, 226] width 30 height 30
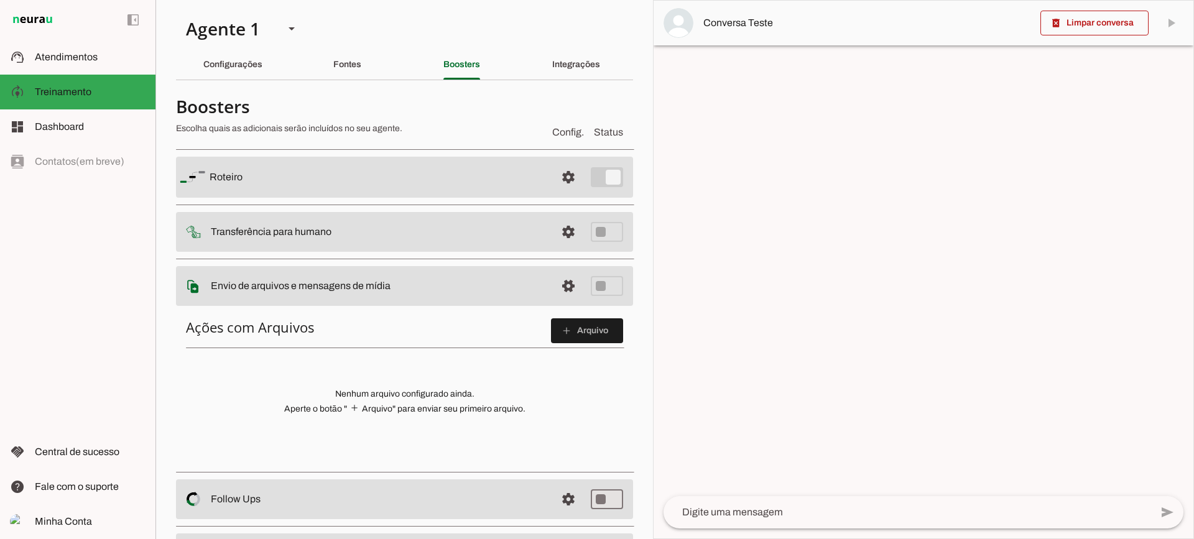
click at [570, 346] on div "Ações com Arquivos add Arquivo Nenhum arquivo configurado ainda. Aperte o botão…" at bounding box center [404, 387] width 457 height 157
click at [567, 336] on span at bounding box center [587, 331] width 72 height 30
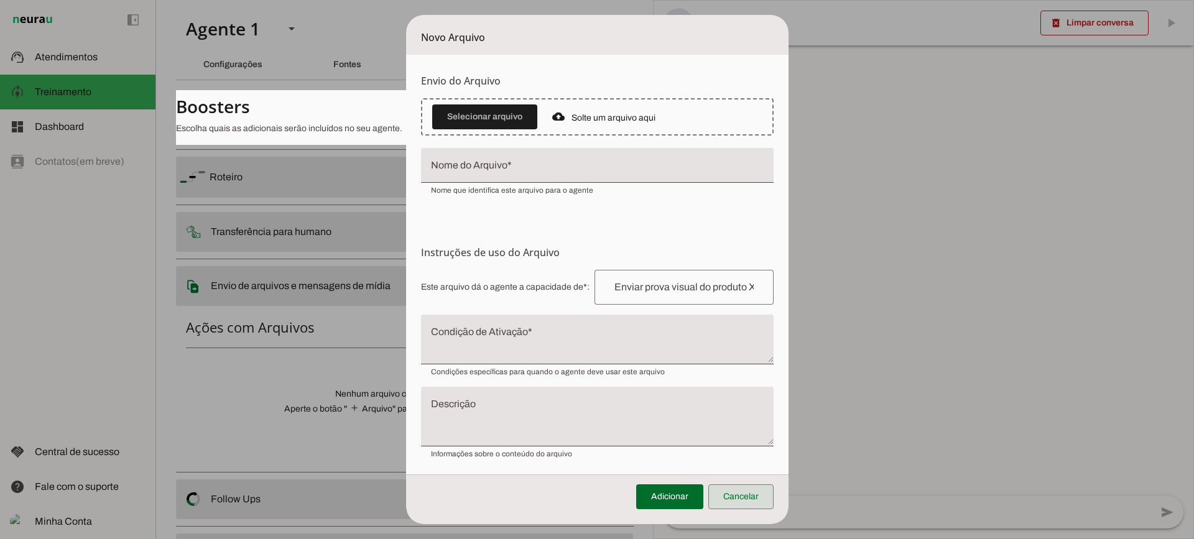
click at [753, 496] on span at bounding box center [740, 497] width 65 height 30
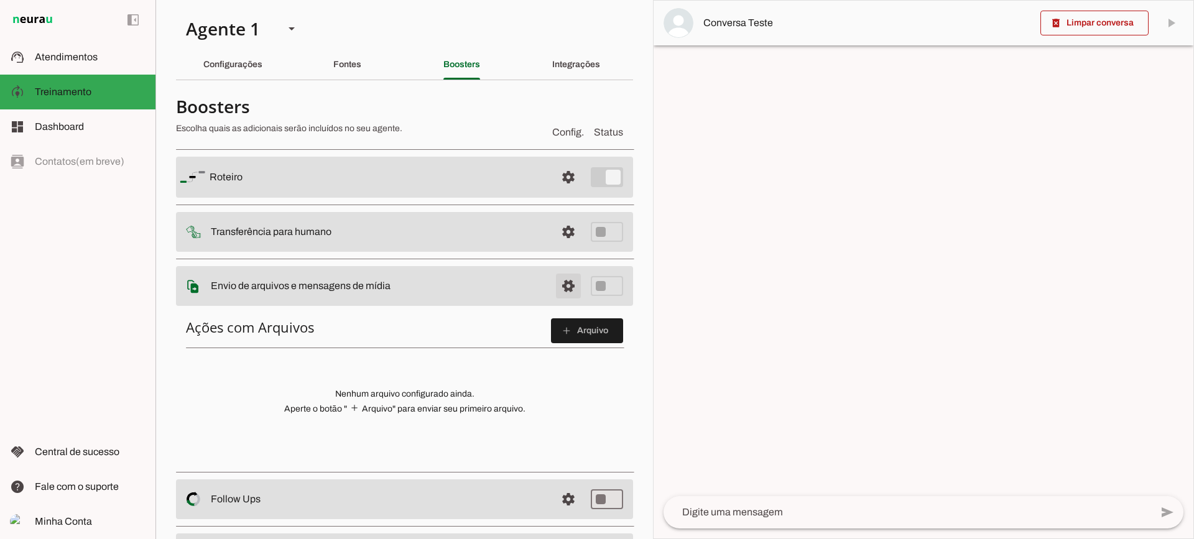
drag, startPoint x: 553, startPoint y: 281, endPoint x: 471, endPoint y: 230, distance: 96.7
click at [554, 282] on span at bounding box center [569, 286] width 30 height 30
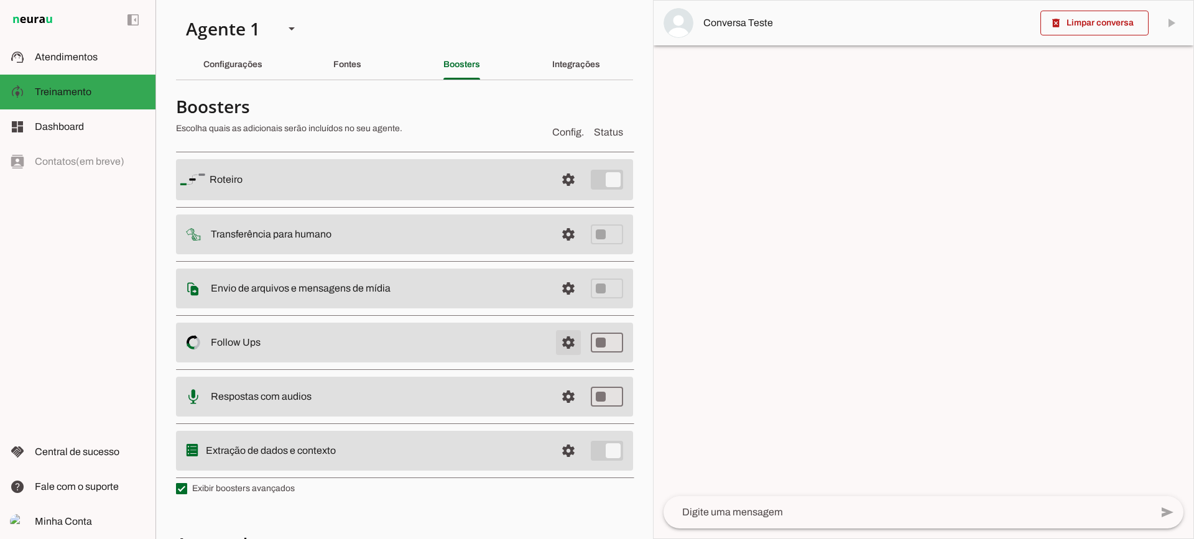
click at [556, 341] on span at bounding box center [569, 343] width 30 height 30
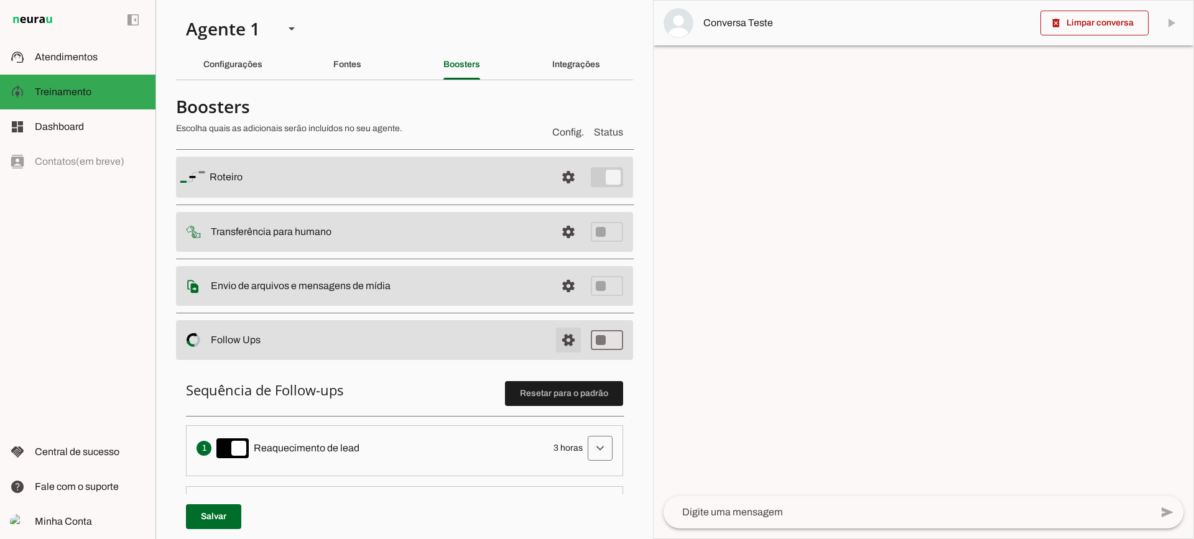
click at [556, 341] on span at bounding box center [569, 340] width 30 height 30
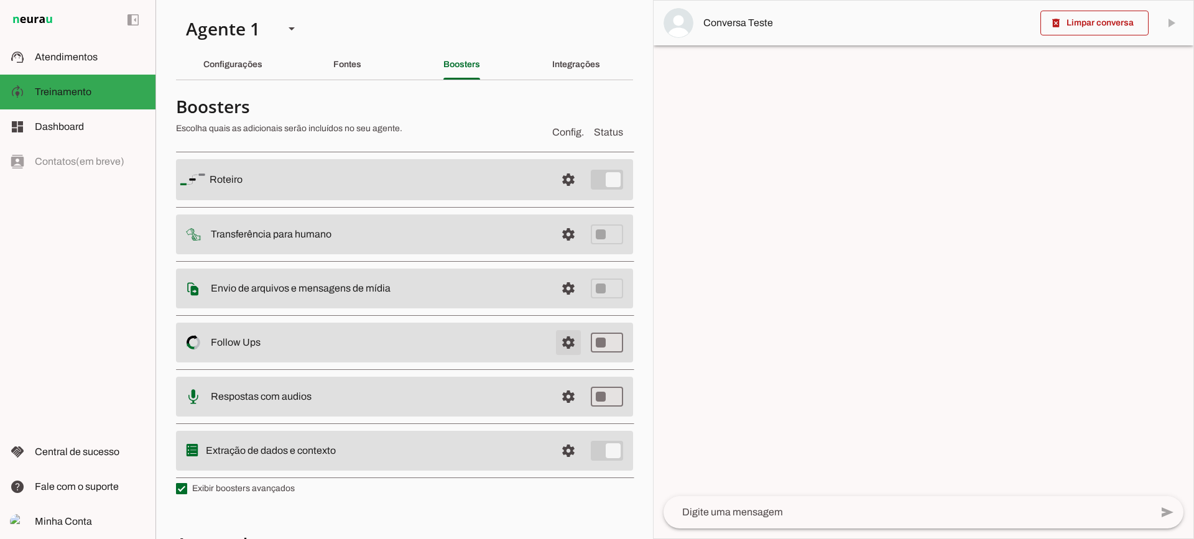
click at [556, 341] on span at bounding box center [569, 343] width 30 height 30
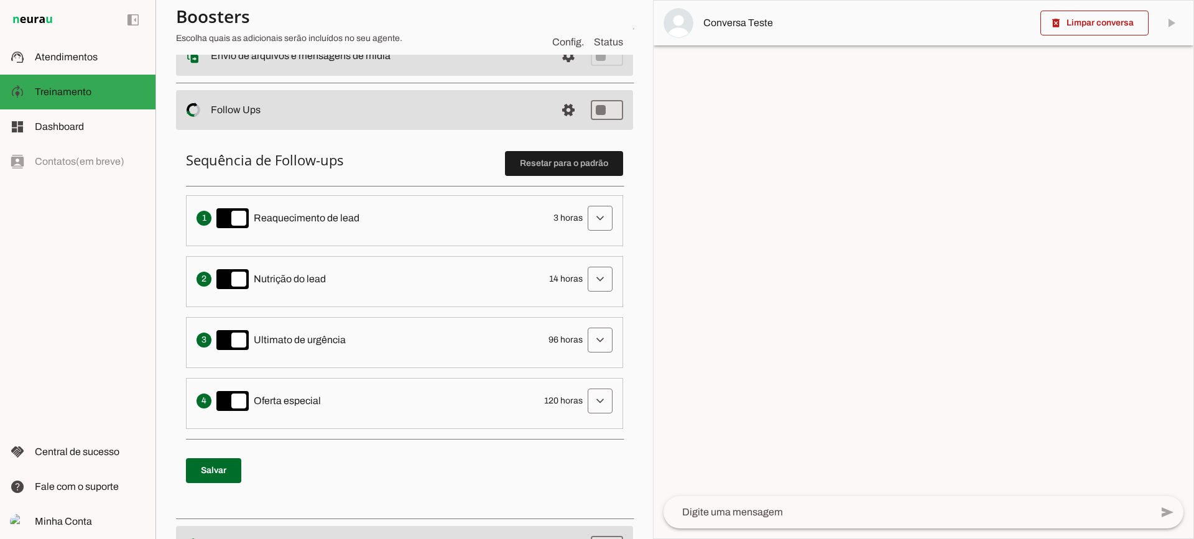
scroll to position [249, 0]
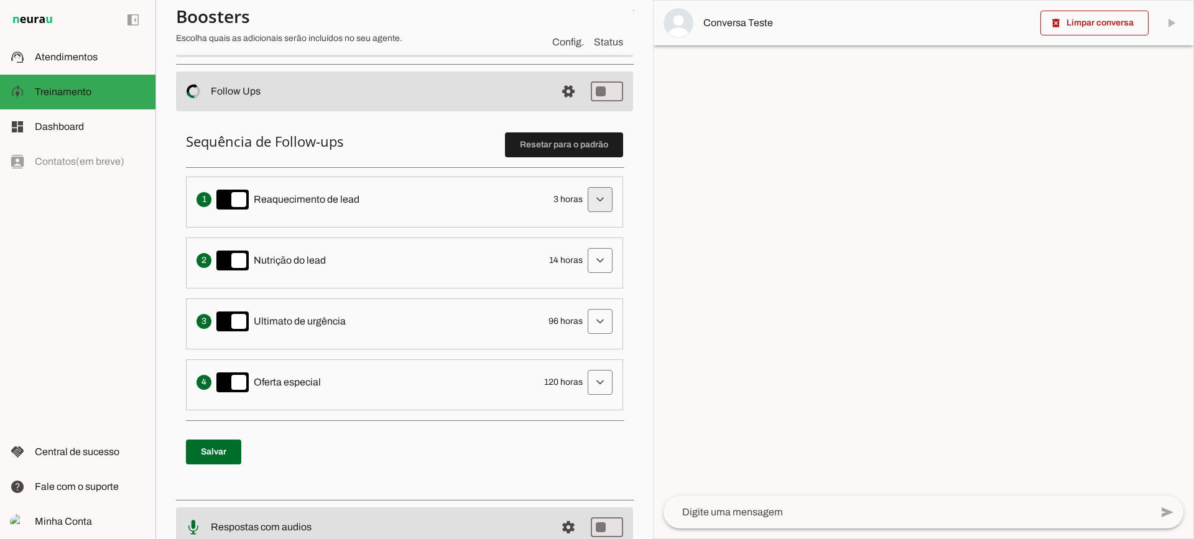
click at [587, 198] on span at bounding box center [600, 200] width 30 height 30
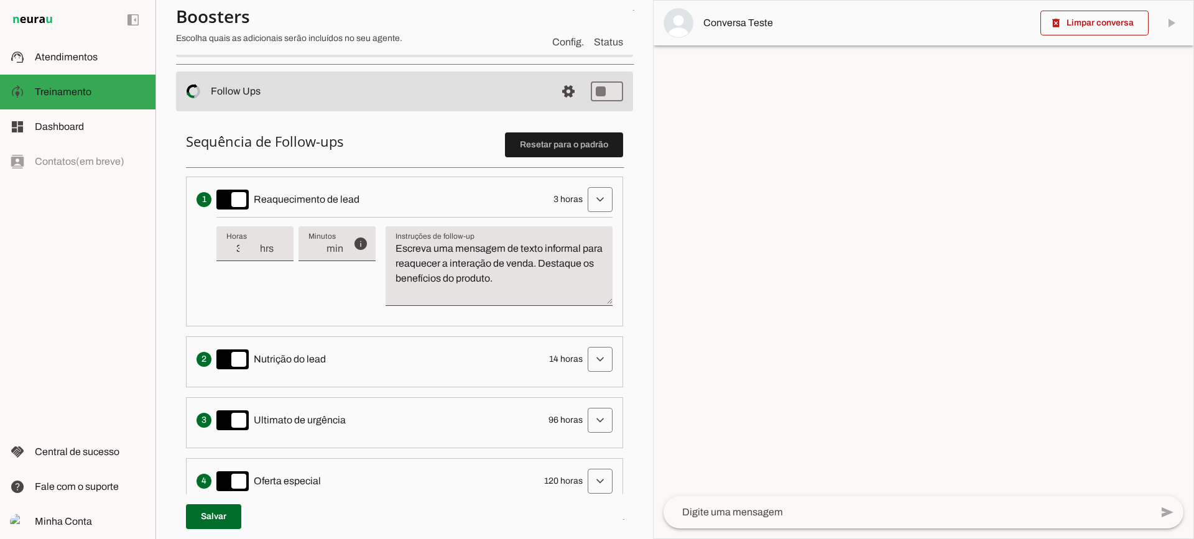
scroll to position [187, 0]
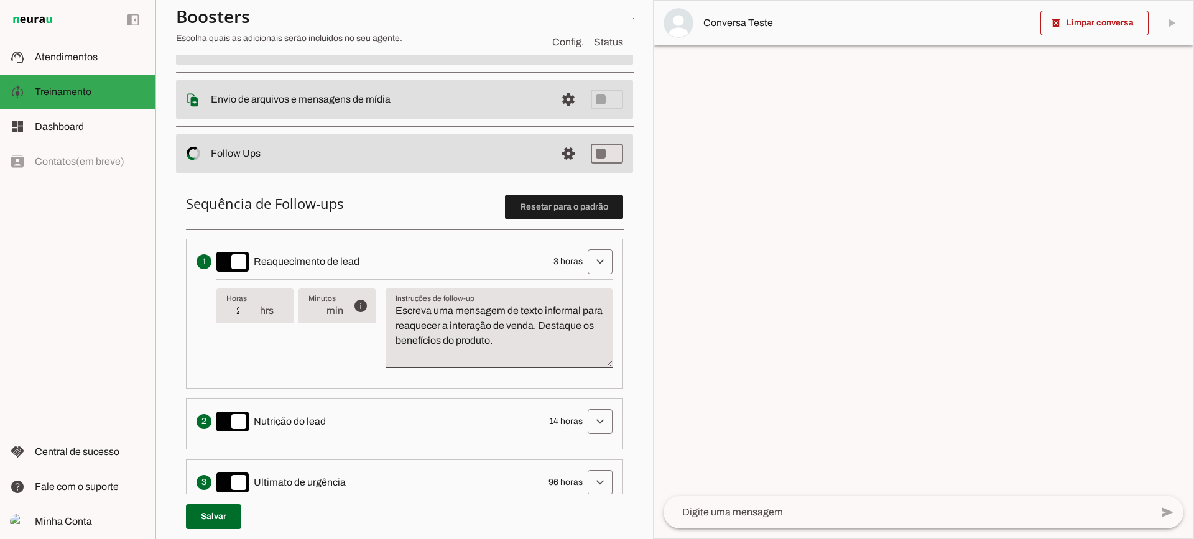
type input "2"
type md-filled-text-field "2"
click at [256, 316] on input "2" at bounding box center [242, 311] width 32 height 15
type input "1"
type md-filled-text-field "1"
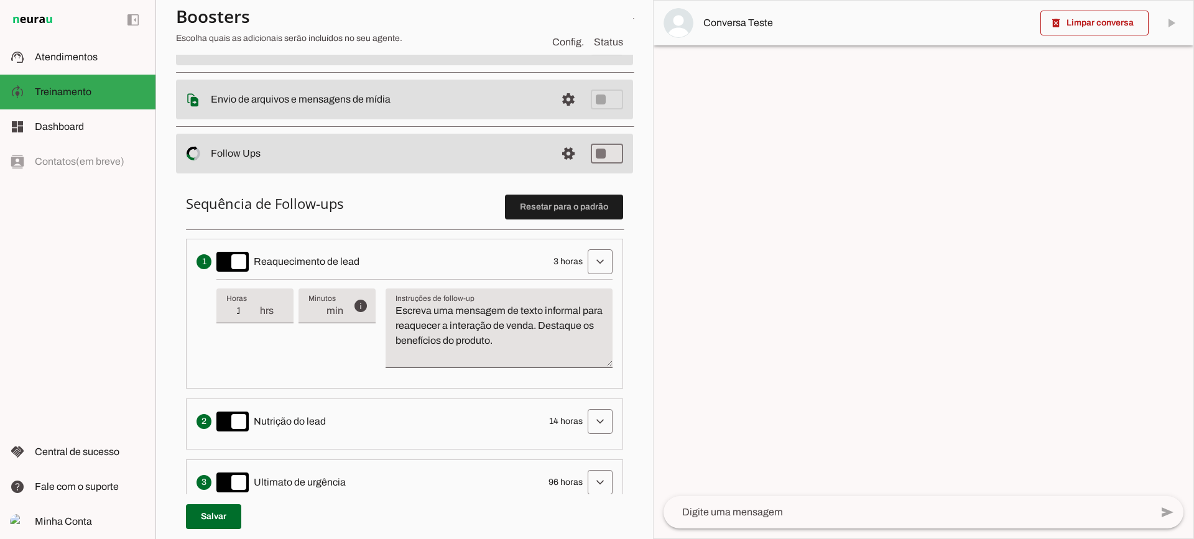
click at [256, 316] on input "1" at bounding box center [242, 311] width 32 height 15
type input "2"
type md-filled-text-field "2"
click at [254, 307] on input "2" at bounding box center [242, 311] width 32 height 15
type input "3"
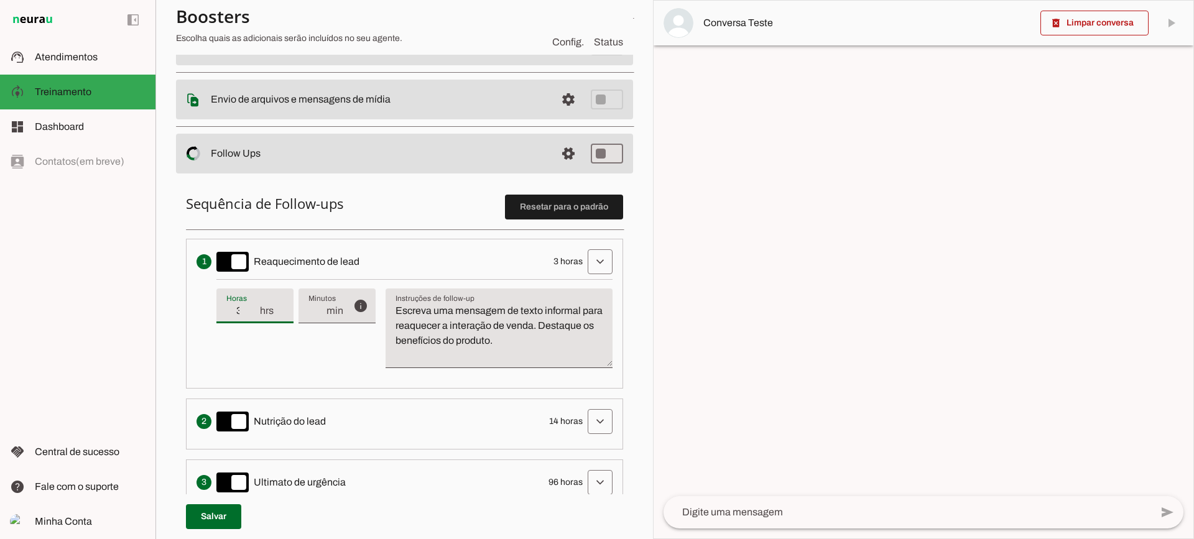
type md-filled-text-field "3"
click at [254, 307] on input "3" at bounding box center [242, 311] width 32 height 15
type input "4"
type md-filled-text-field "4"
click at [254, 307] on input "4" at bounding box center [242, 311] width 32 height 15
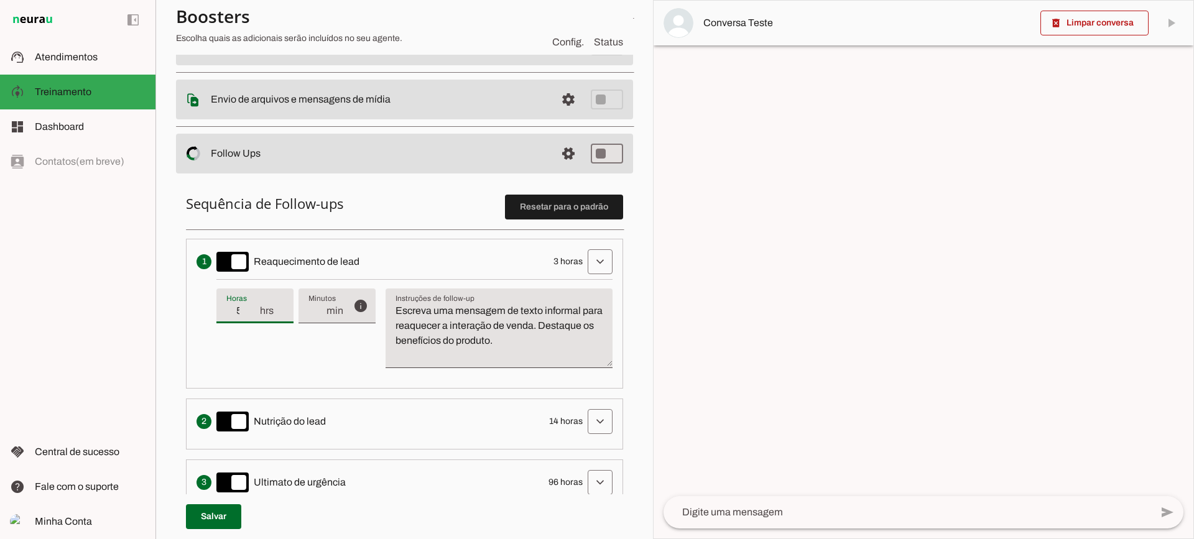
type input "5"
type md-filled-text-field "5"
click at [254, 307] on input "5" at bounding box center [242, 311] width 32 height 15
type input "6"
type md-filled-text-field "6"
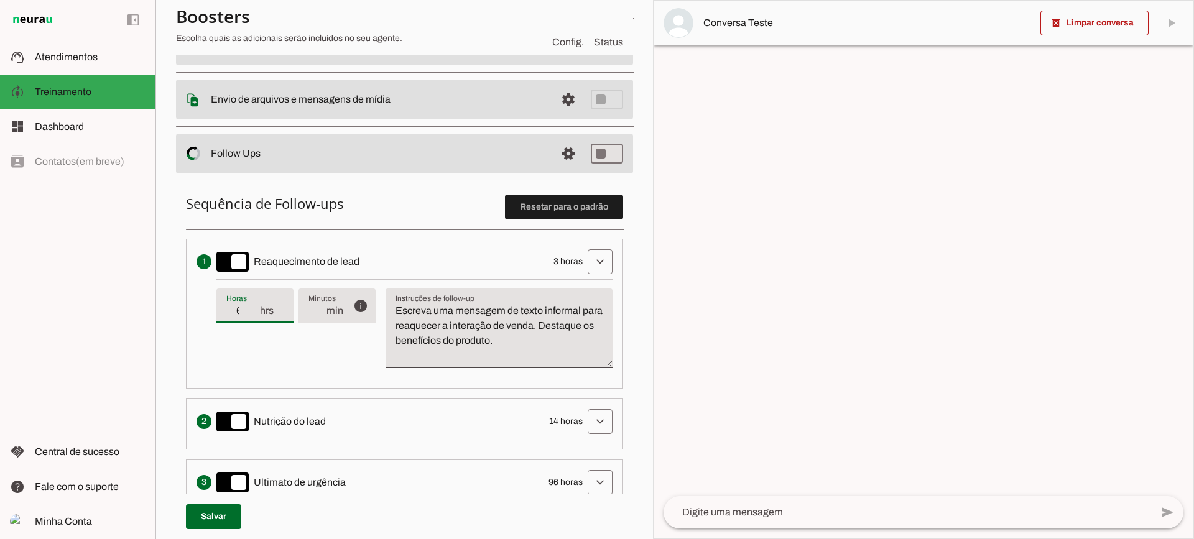
click at [254, 307] on input "6" at bounding box center [242, 311] width 32 height 15
type input "7"
type md-filled-text-field "7"
click at [254, 307] on input "7" at bounding box center [242, 311] width 32 height 15
type input "6"
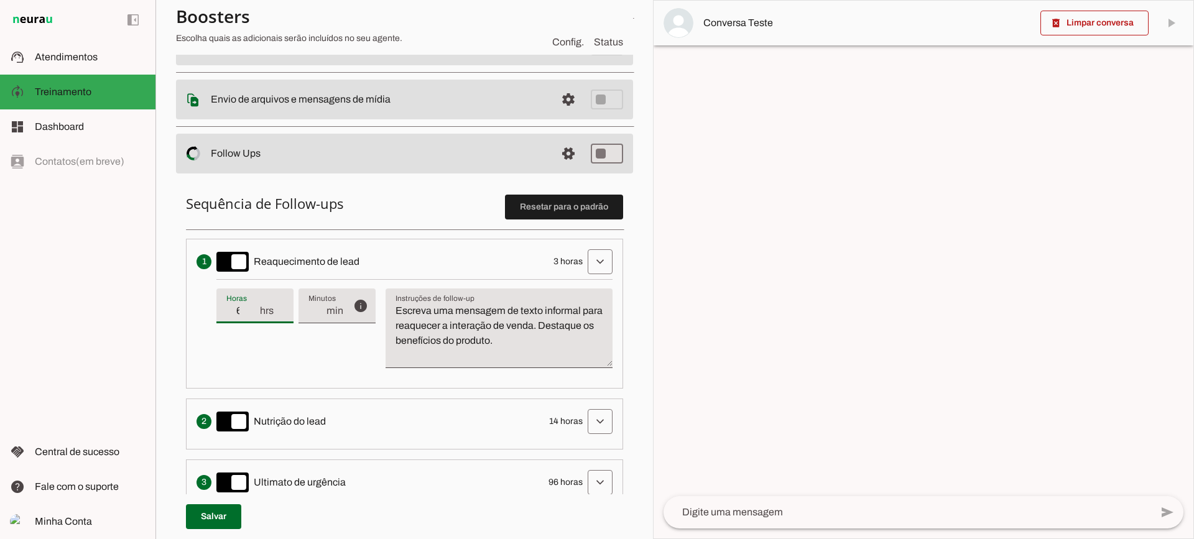
type md-filled-text-field "6"
click at [256, 315] on input "6" at bounding box center [242, 311] width 32 height 15
type input "5"
type md-filled-text-field "5"
click at [256, 315] on input "5" at bounding box center [242, 311] width 32 height 15
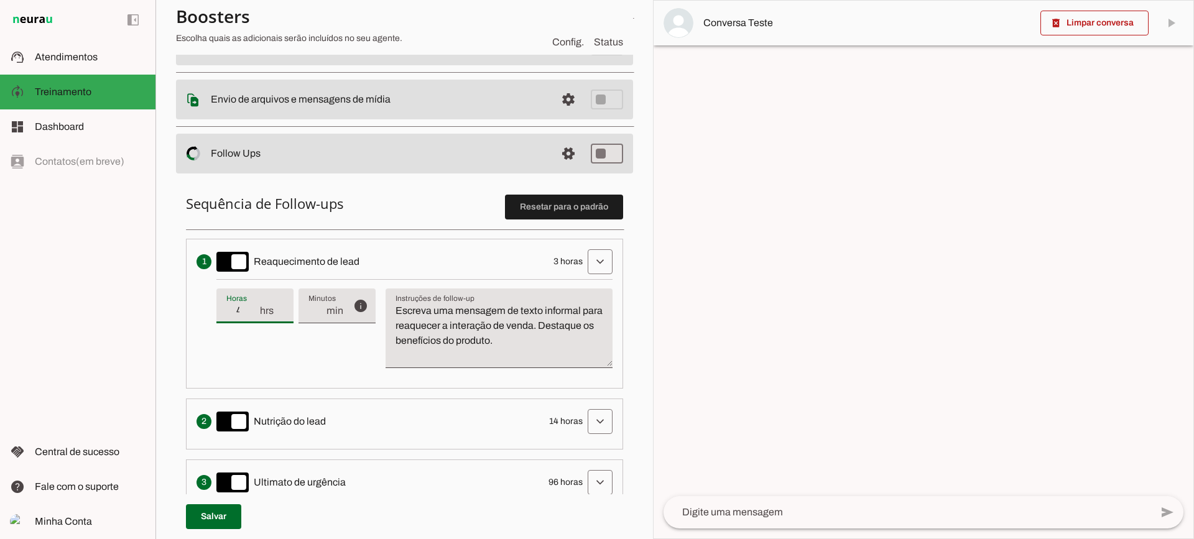
type input "4"
type md-filled-text-field "4"
click at [256, 315] on input "4" at bounding box center [242, 311] width 32 height 15
type input "3"
type md-filled-text-field "3"
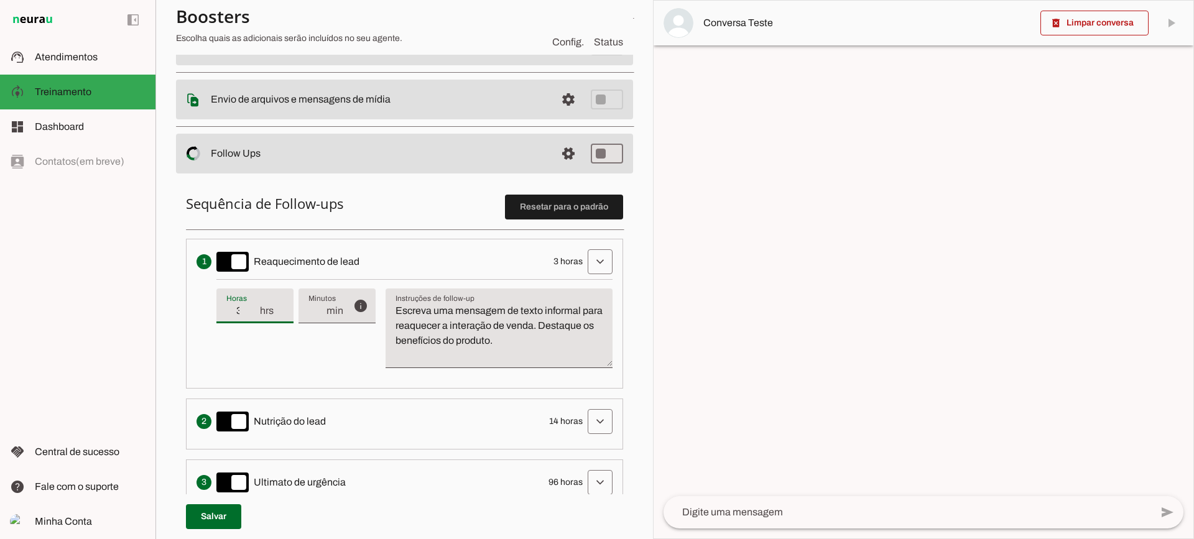
click at [256, 315] on input "3" at bounding box center [242, 311] width 32 height 15
drag, startPoint x: 580, startPoint y: 345, endPoint x: 389, endPoint y: 279, distance: 201.4
click at [384, 279] on div "info Tempo de atraso / inatividade O tempo de atraso é o tempo de inatividade d…" at bounding box center [414, 328] width 396 height 99
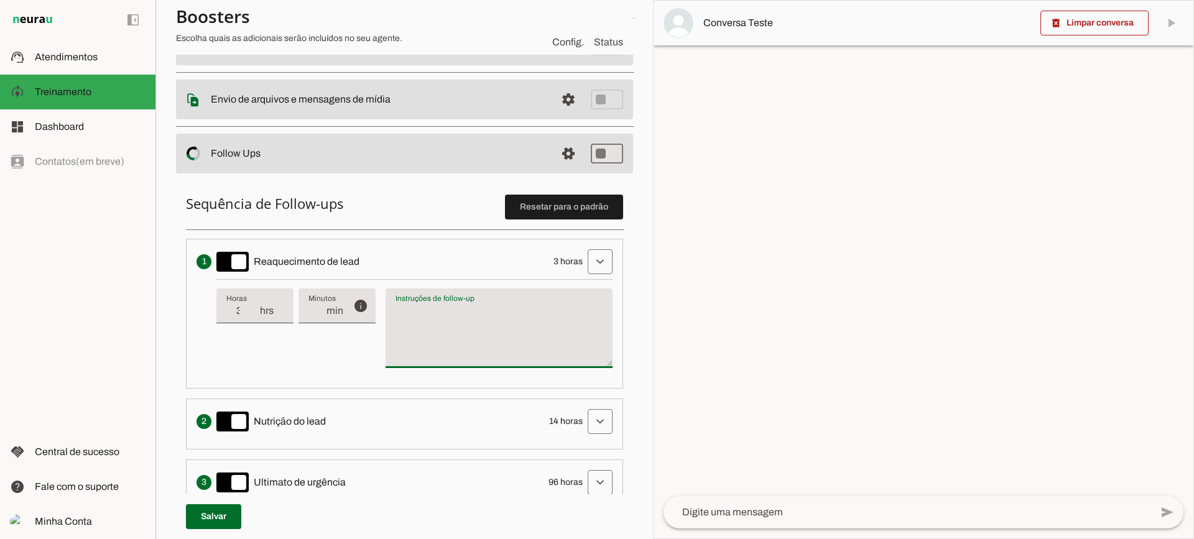
type textarea "Escreva uma mensagem de texto informal para reaquecer a interação de venda. Des…"
click at [475, 336] on textarea "Escreva uma mensagem de texto informal para reaquecer a interação de venda. Des…" at bounding box center [499, 334] width 227 height 60
click at [556, 152] on span at bounding box center [569, 154] width 30 height 30
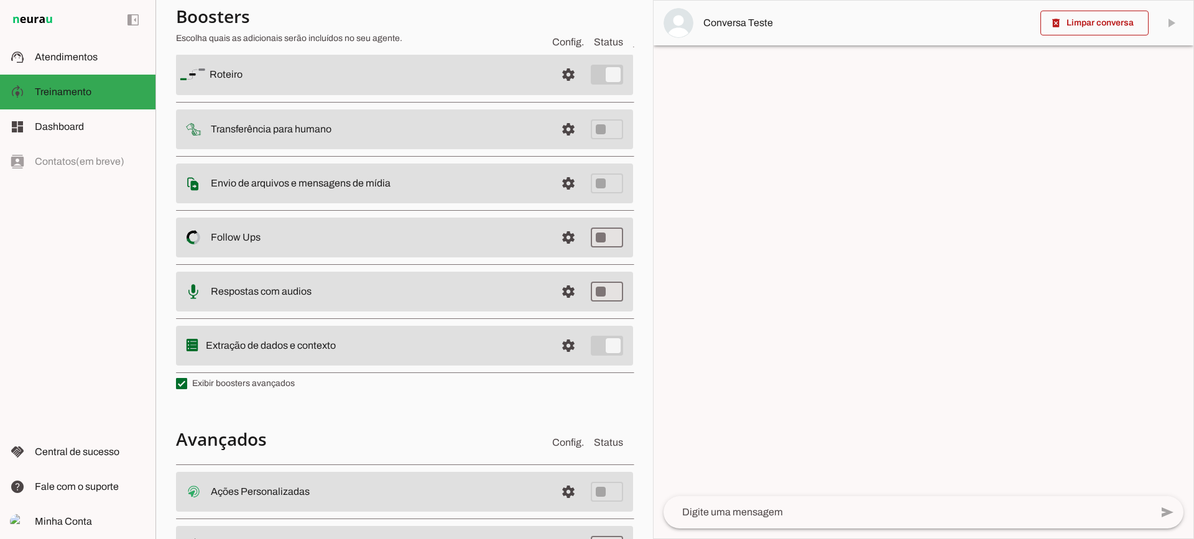
scroll to position [124, 0]
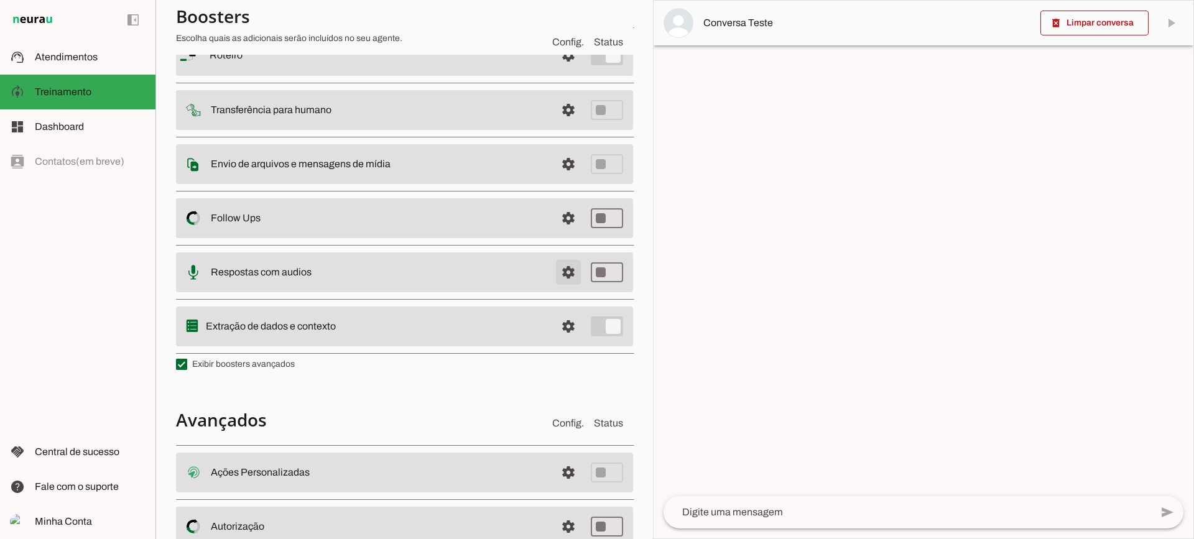
click at [559, 275] on span at bounding box center [569, 273] width 30 height 30
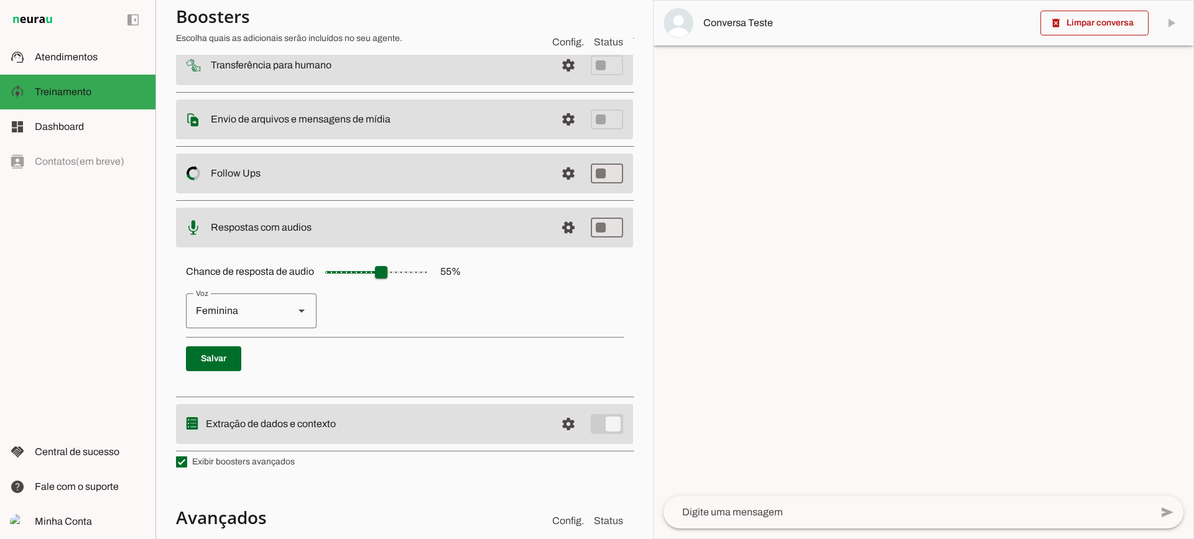
scroll to position [187, 0]
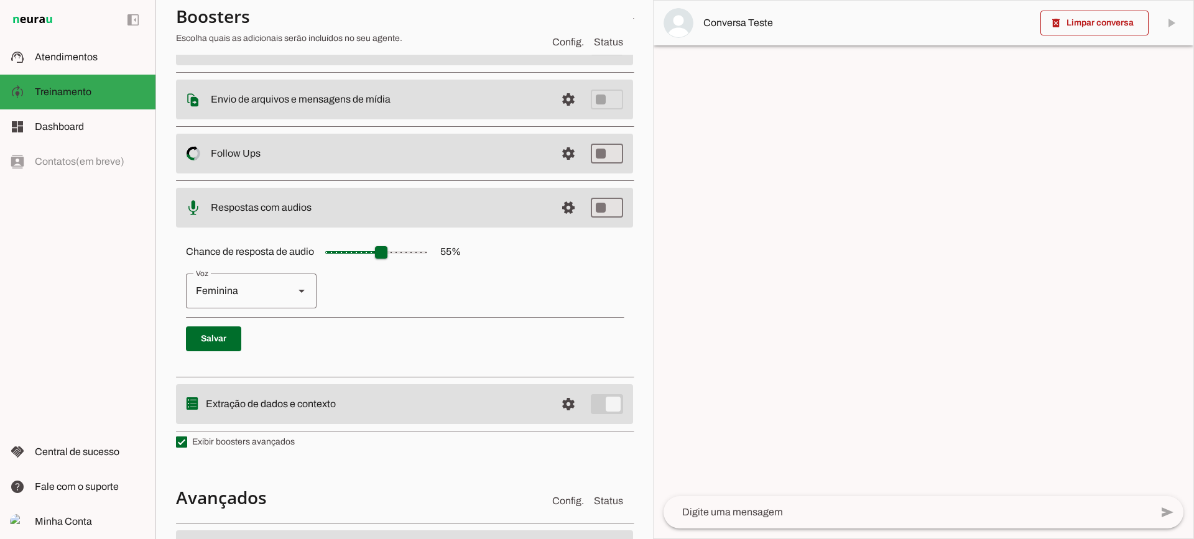
click at [231, 284] on div "Feminina" at bounding box center [235, 291] width 98 height 35
type md-outlined-select "cjVigY5qzO86Huf0OWal"
click at [557, 205] on span at bounding box center [569, 208] width 30 height 30
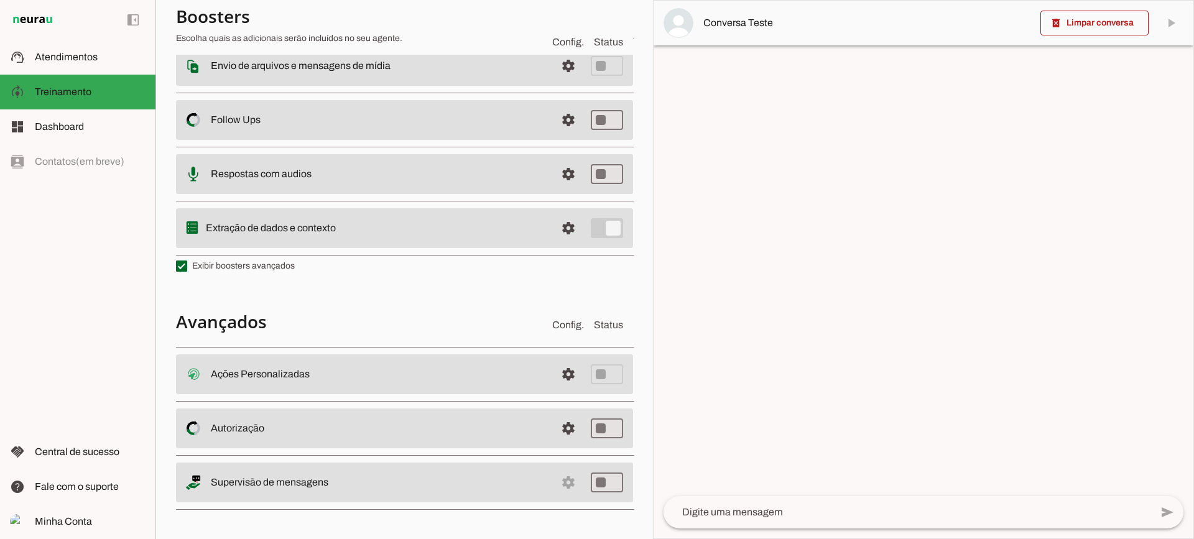
scroll to position [98, 0]
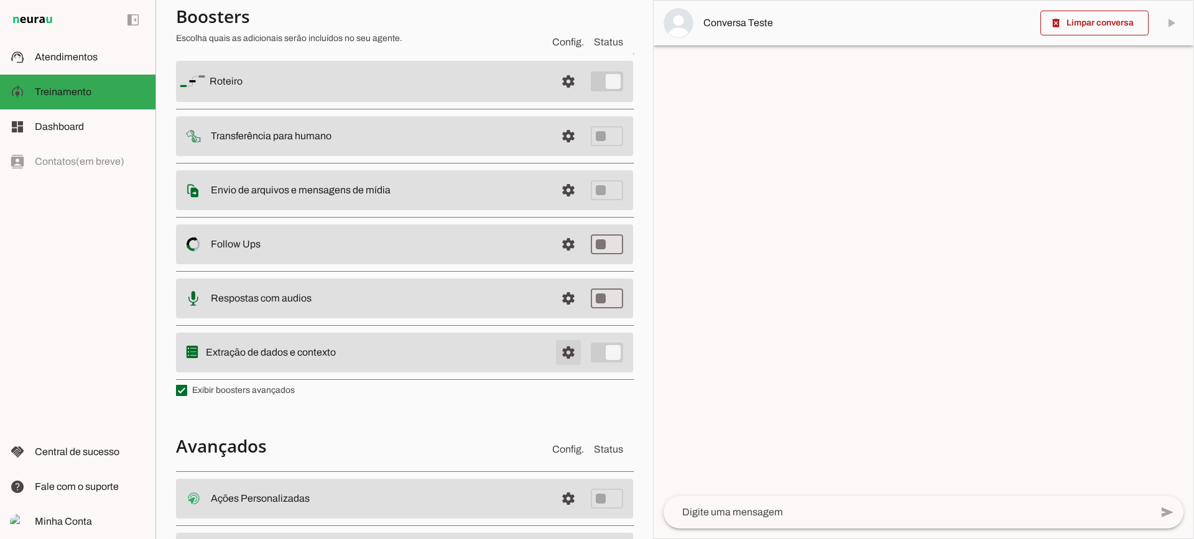
click at [562, 344] on span at bounding box center [569, 353] width 30 height 30
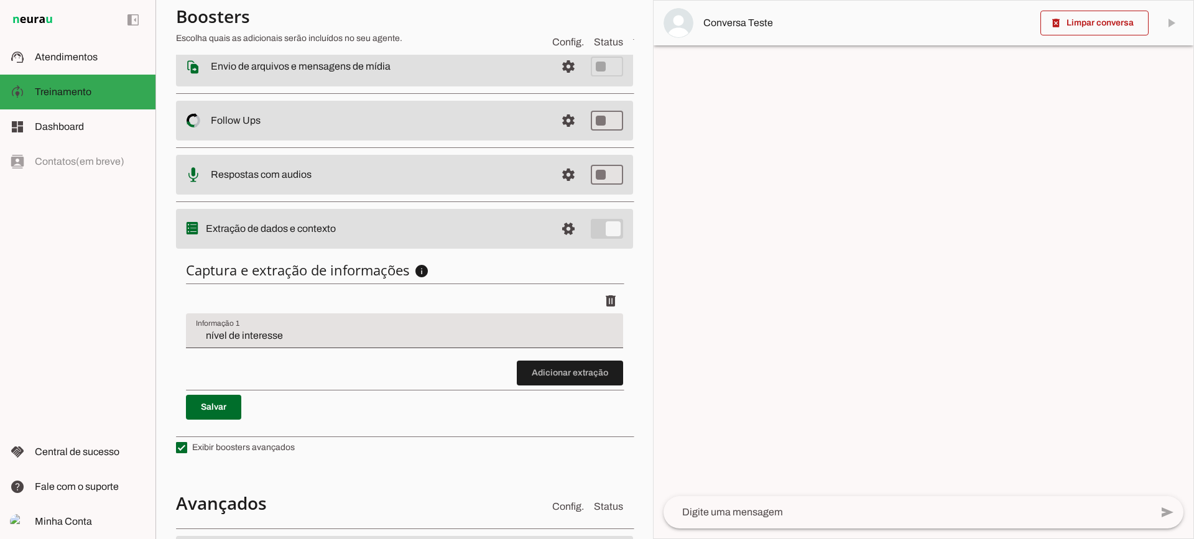
scroll to position [223, 0]
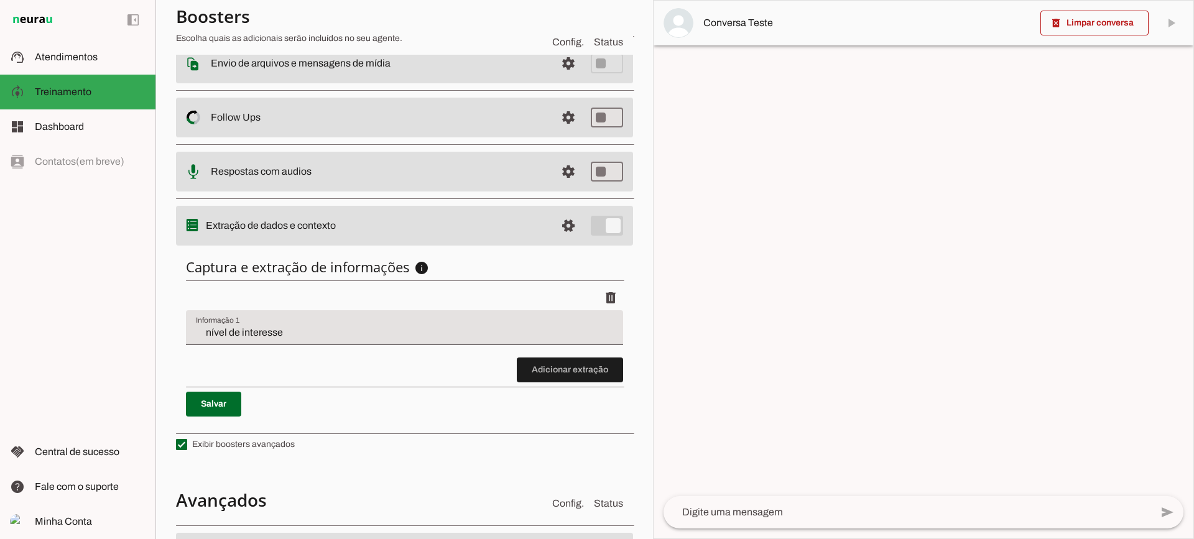
click at [279, 335] on input "nível de interesse" at bounding box center [404, 332] width 417 height 15
click at [276, 318] on div "nível de interesse" at bounding box center [404, 327] width 437 height 35
click at [553, 379] on span at bounding box center [570, 370] width 106 height 30
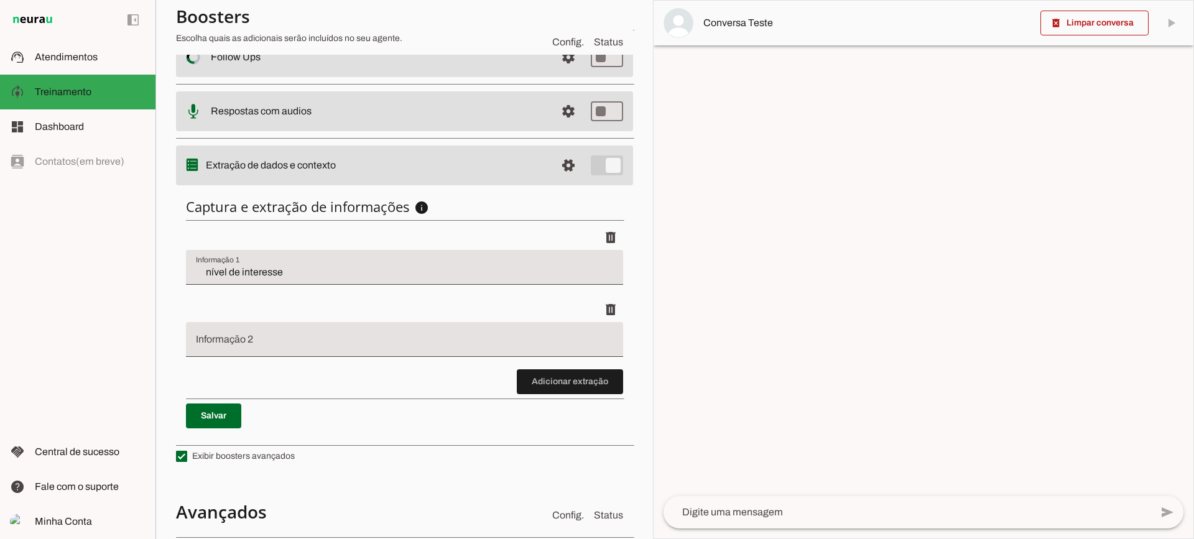
scroll to position [409, 0]
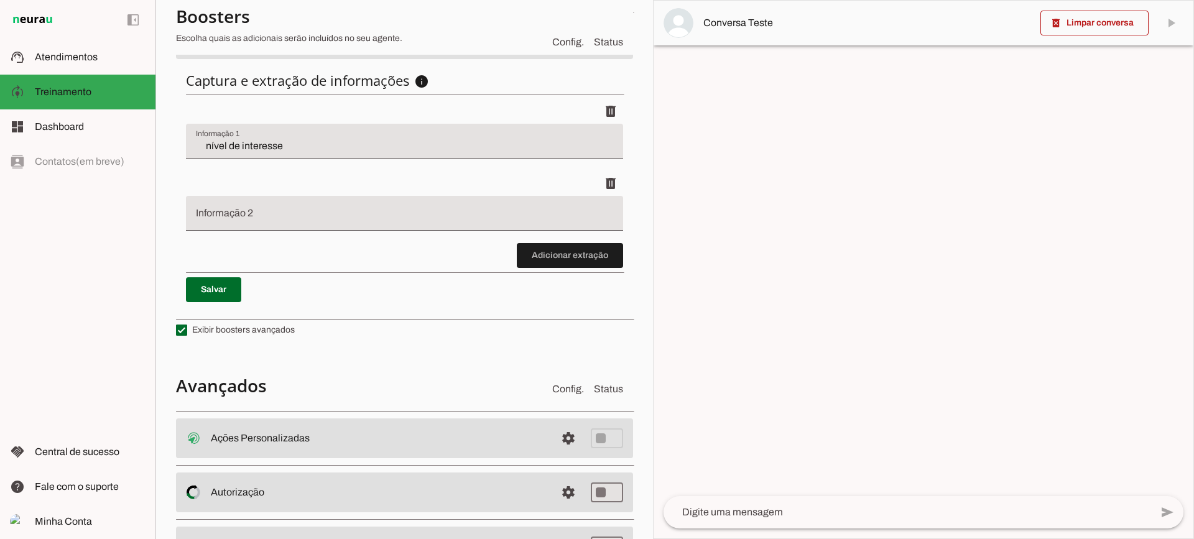
click at [565, 271] on div "Captura e extração de informações info Informações á capturar O booster de cont…" at bounding box center [404, 187] width 457 height 251
click at [555, 261] on span at bounding box center [570, 256] width 106 height 30
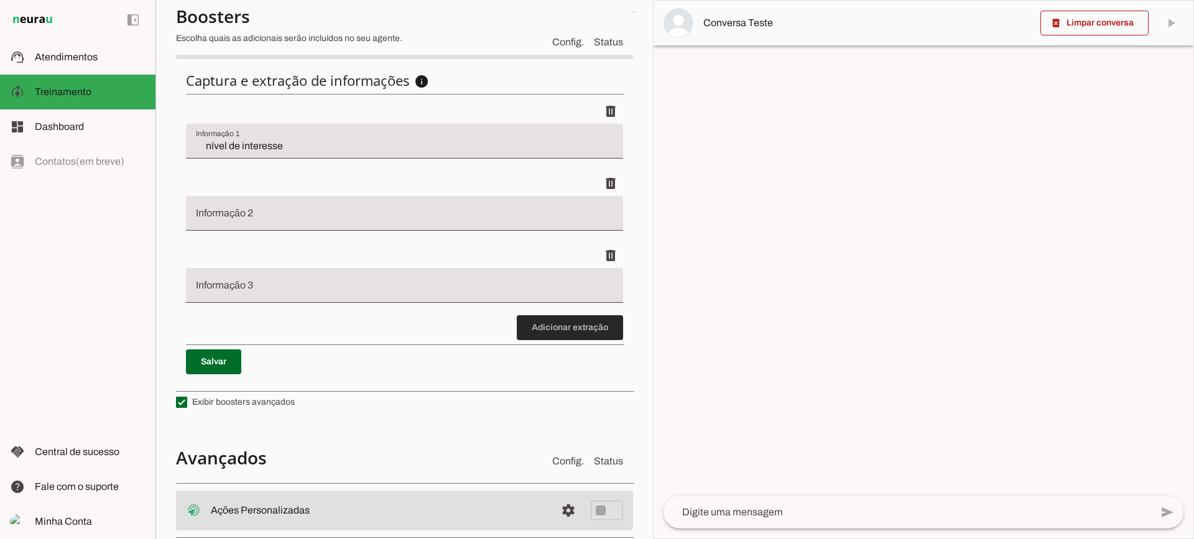
click at [548, 318] on span at bounding box center [570, 328] width 106 height 30
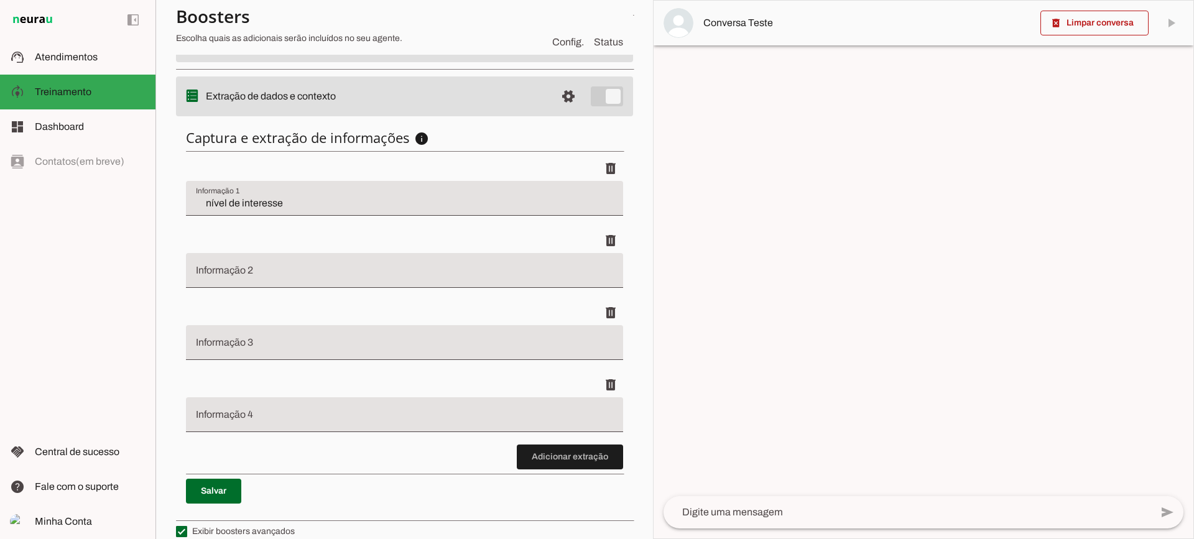
scroll to position [347, 0]
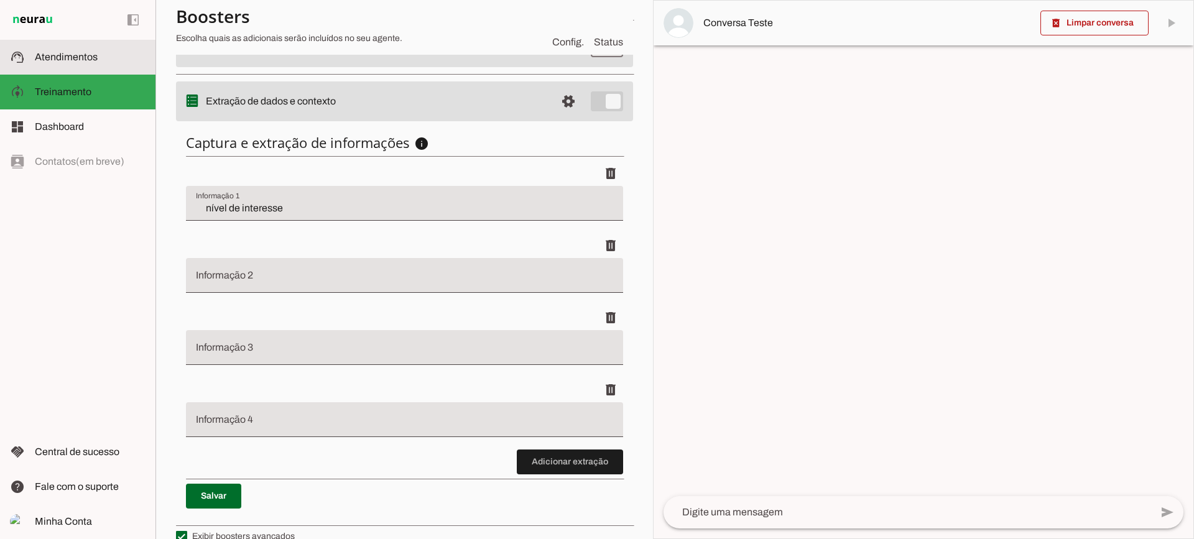
click at [58, 56] on span "Atendimentos" at bounding box center [66, 57] width 63 height 11
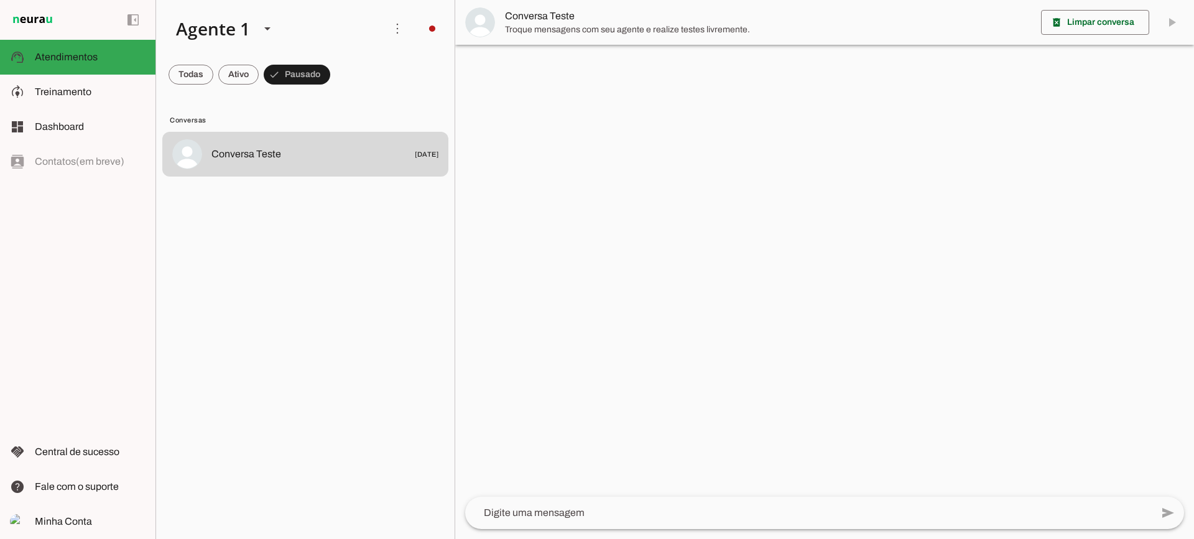
click at [494, 23] on img at bounding box center [480, 22] width 30 height 30
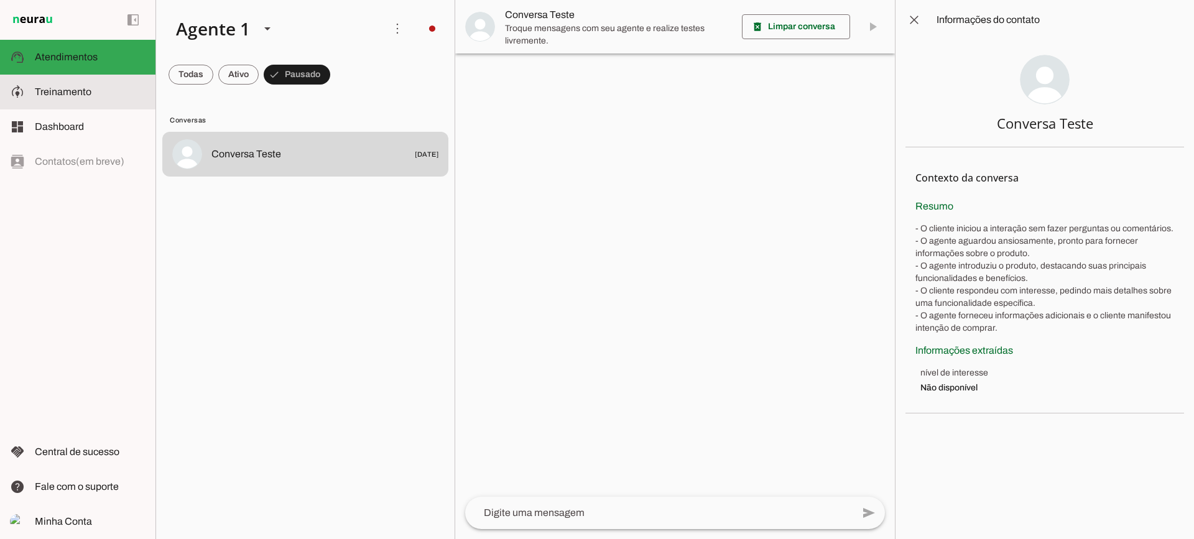
click at [0, 0] on md-item "support_agent Atendimentos Atendimentos" at bounding box center [0, 0] width 0 height 0
